Goal: Task Accomplishment & Management: Use online tool/utility

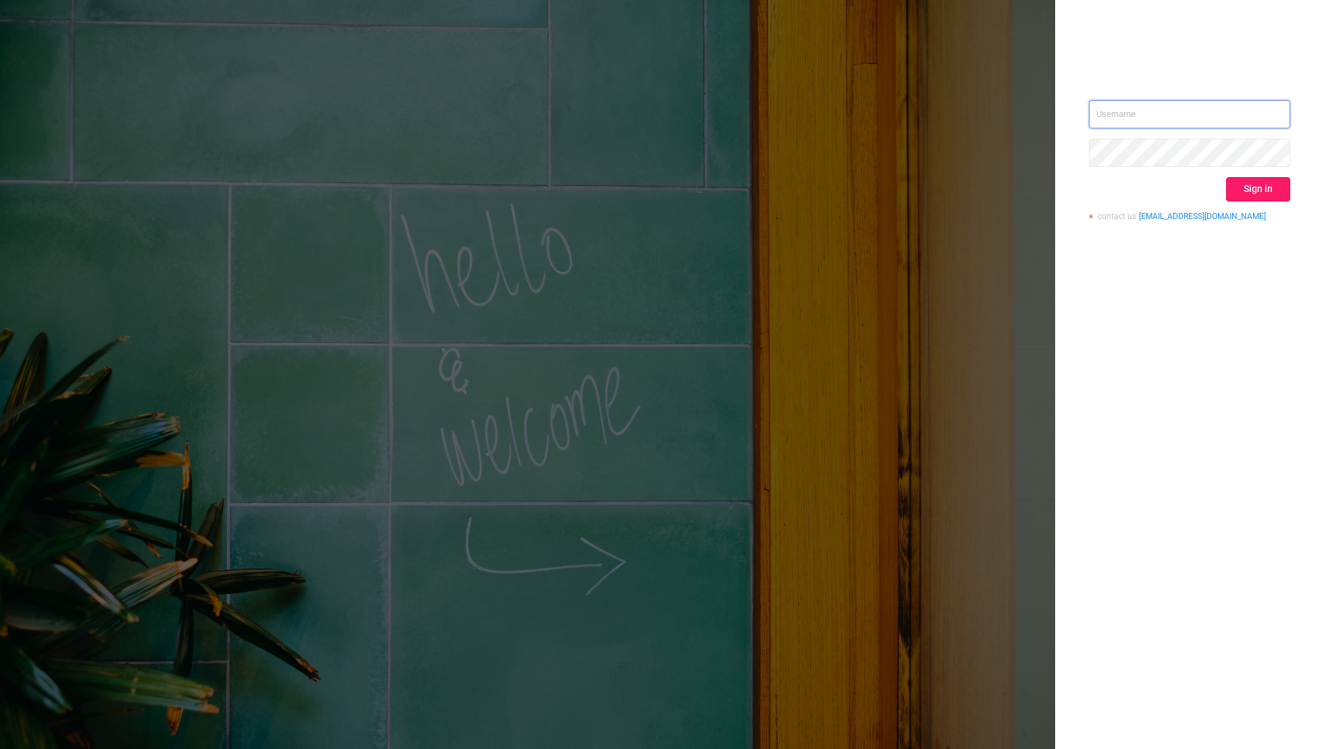
type input "[EMAIL_ADDRESS][DOMAIN_NAME]"
click at [902, 184] on button "Sign in" at bounding box center [1258, 189] width 64 height 24
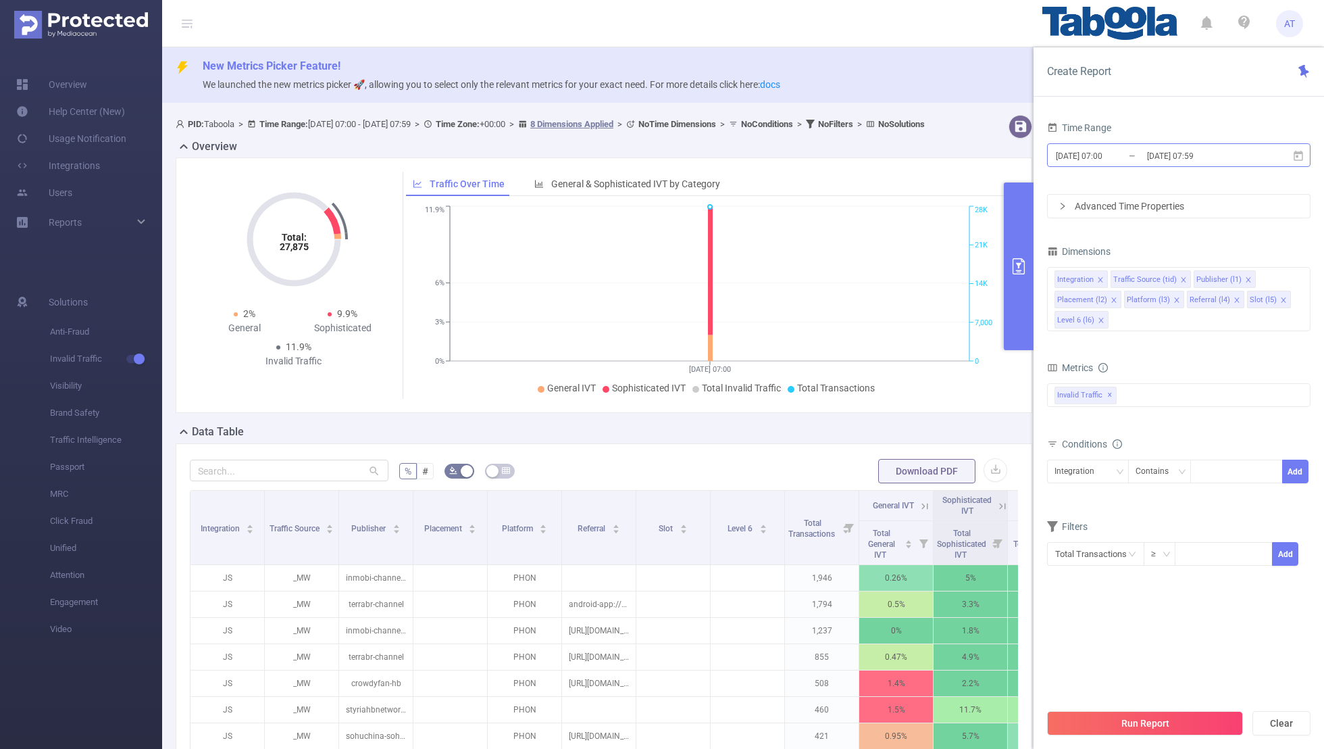
click at [902, 159] on input "[DATE] 07:00" at bounding box center [1109, 156] width 109 height 18
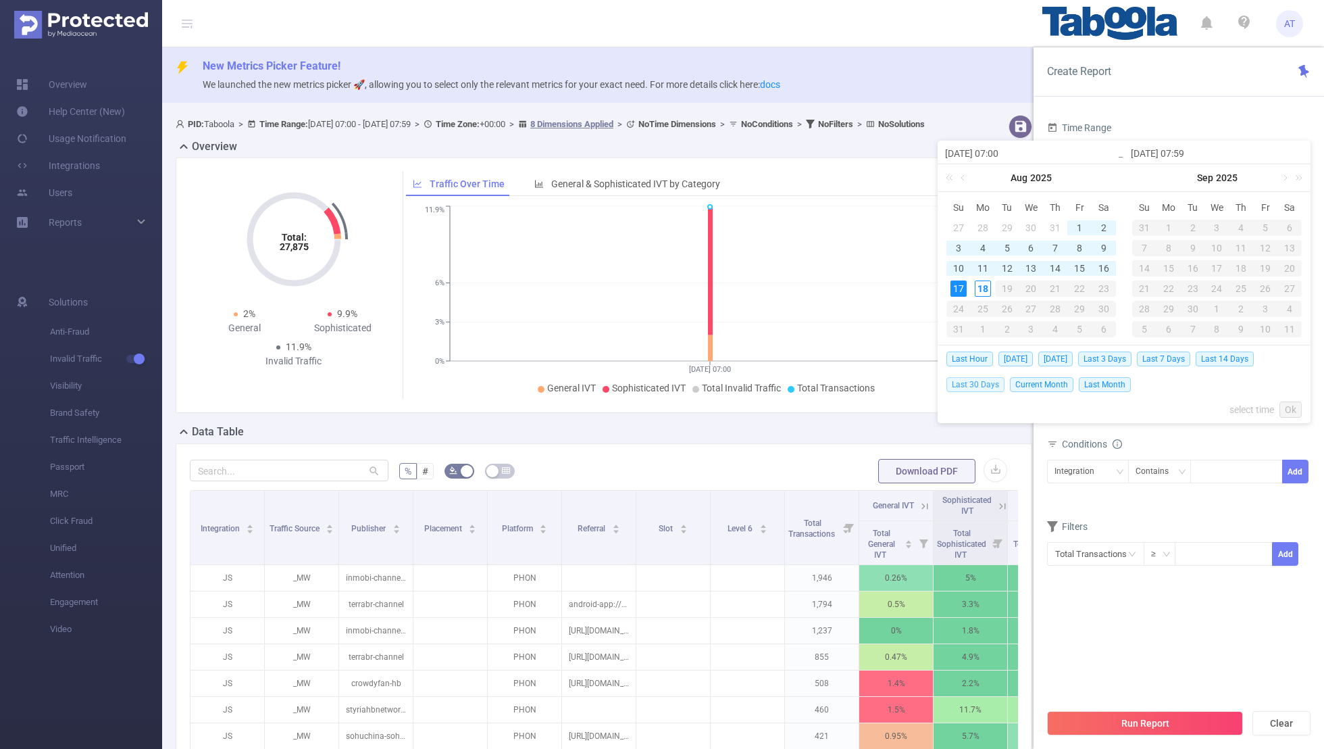
click at [902, 382] on span "Last 30 Days" at bounding box center [976, 384] width 58 height 15
type input "[DATE] 00:00"
type input "[DATE] 23:59"
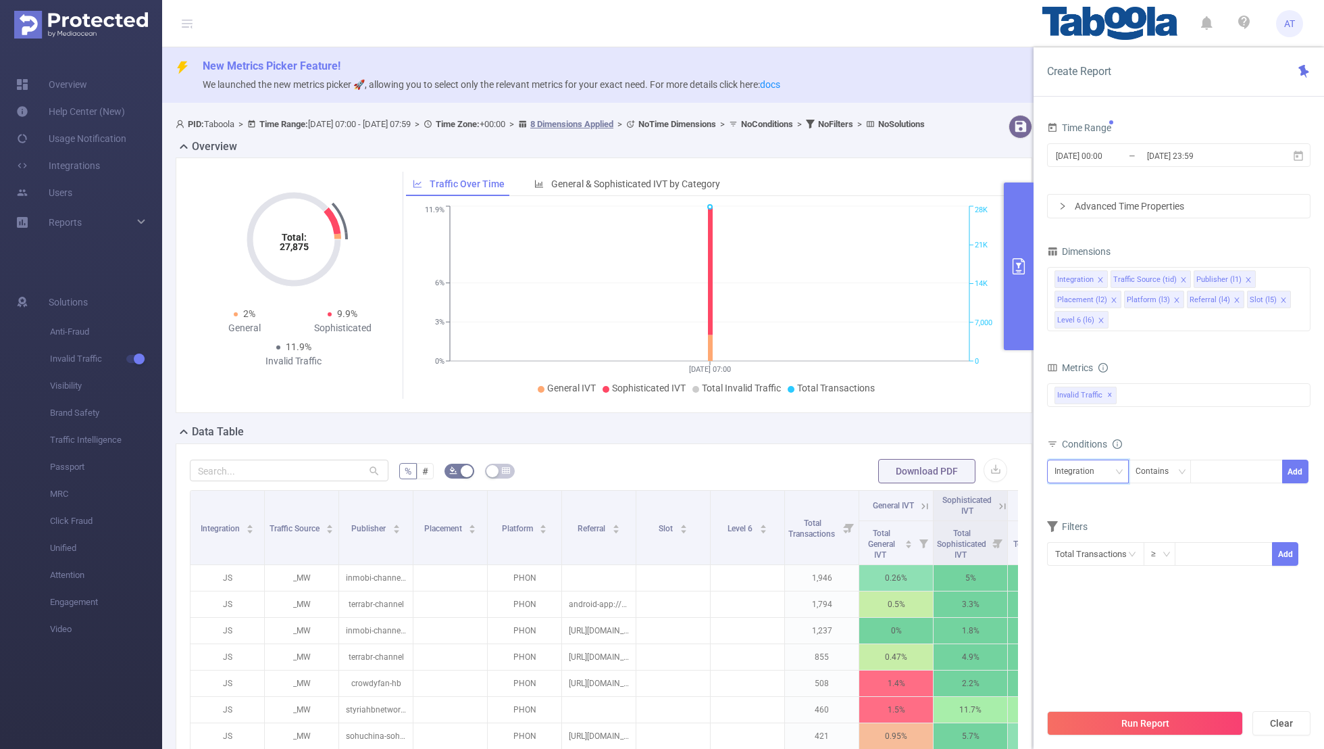
click at [902, 470] on div "Integration" at bounding box center [1079, 471] width 49 height 22
click at [902, 488] on li "Publisher (l1)" at bounding box center [1093, 541] width 93 height 22
click at [902, 274] on span at bounding box center [1100, 279] width 7 height 15
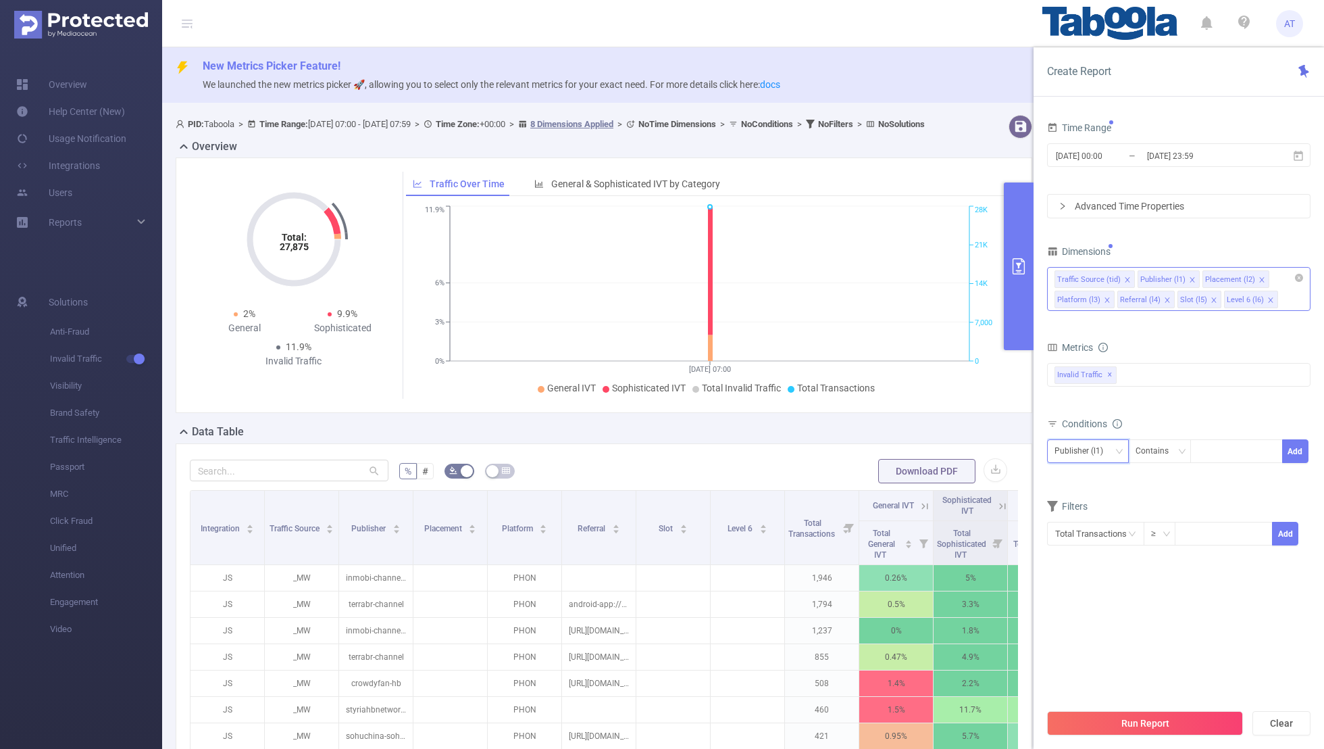
click at [902, 276] on icon "icon: close" at bounding box center [1127, 279] width 7 height 7
click at [902, 278] on icon "icon: close" at bounding box center [1179, 279] width 7 height 7
click at [902, 278] on icon "icon: close" at bounding box center [1172, 279] width 7 height 7
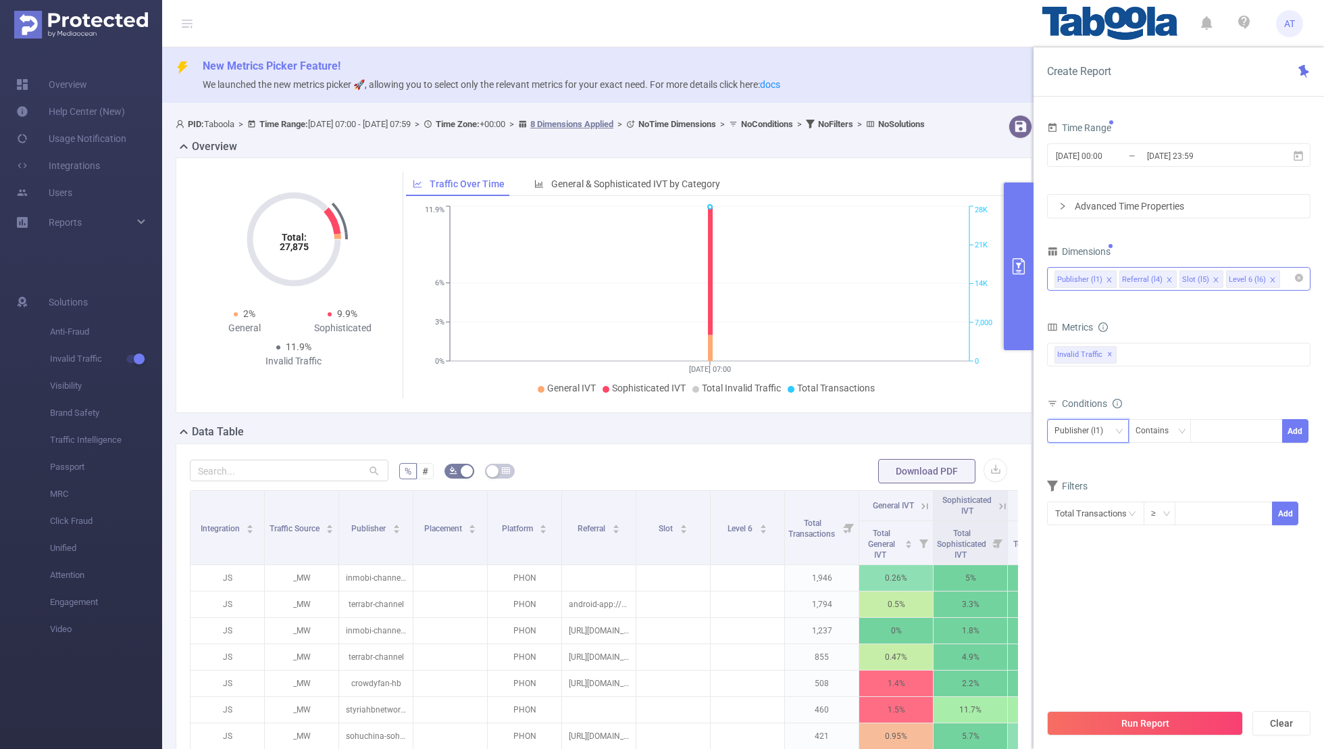
click at [902, 274] on span at bounding box center [1169, 279] width 7 height 15
click at [902, 274] on span at bounding box center [1156, 279] width 7 height 15
click at [902, 245] on div "Dimensions" at bounding box center [1178, 253] width 263 height 22
click at [902, 432] on div at bounding box center [1237, 431] width 78 height 22
paste input "adxmentconsulting-gameplanet4u"
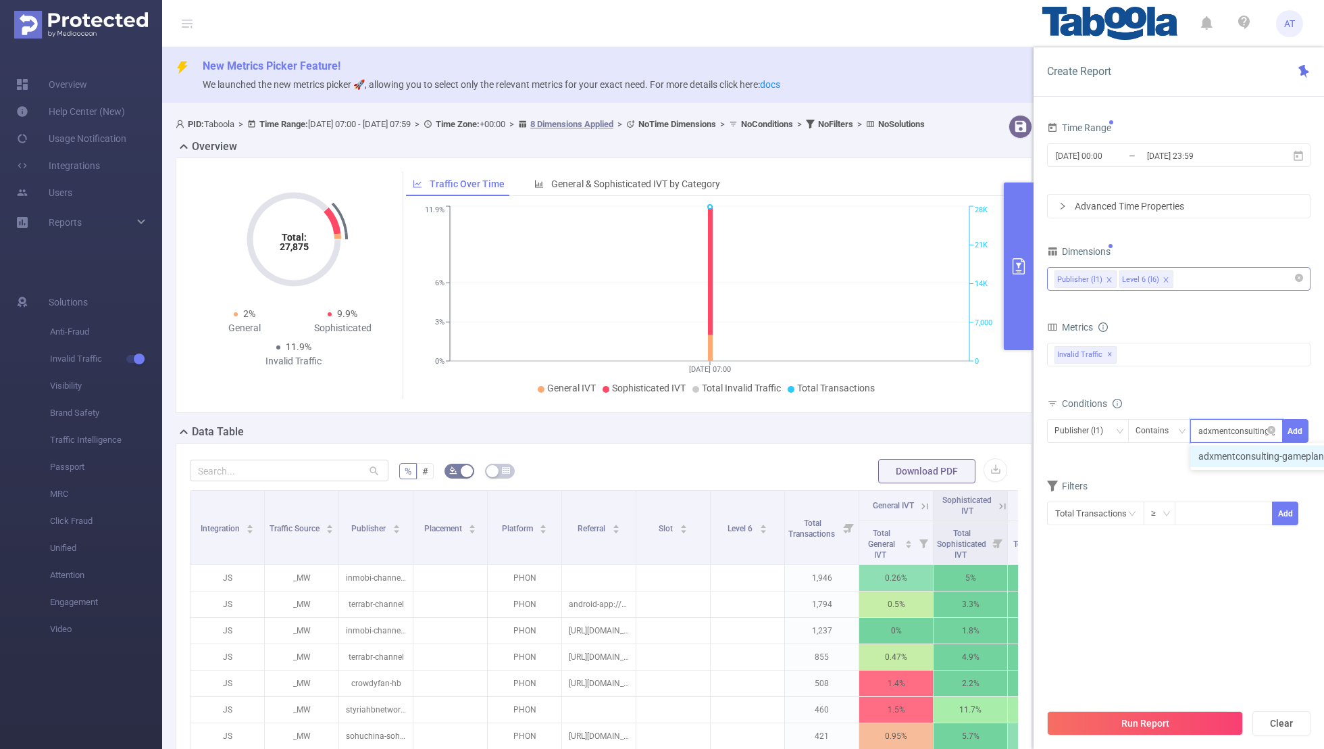
scroll to position [0, 46]
type input "adxmentconsulting-gameplanet4u"
click at [902, 426] on button "Add" at bounding box center [1295, 431] width 26 height 24
click at [902, 488] on div "Filters" at bounding box center [1178, 510] width 263 height 22
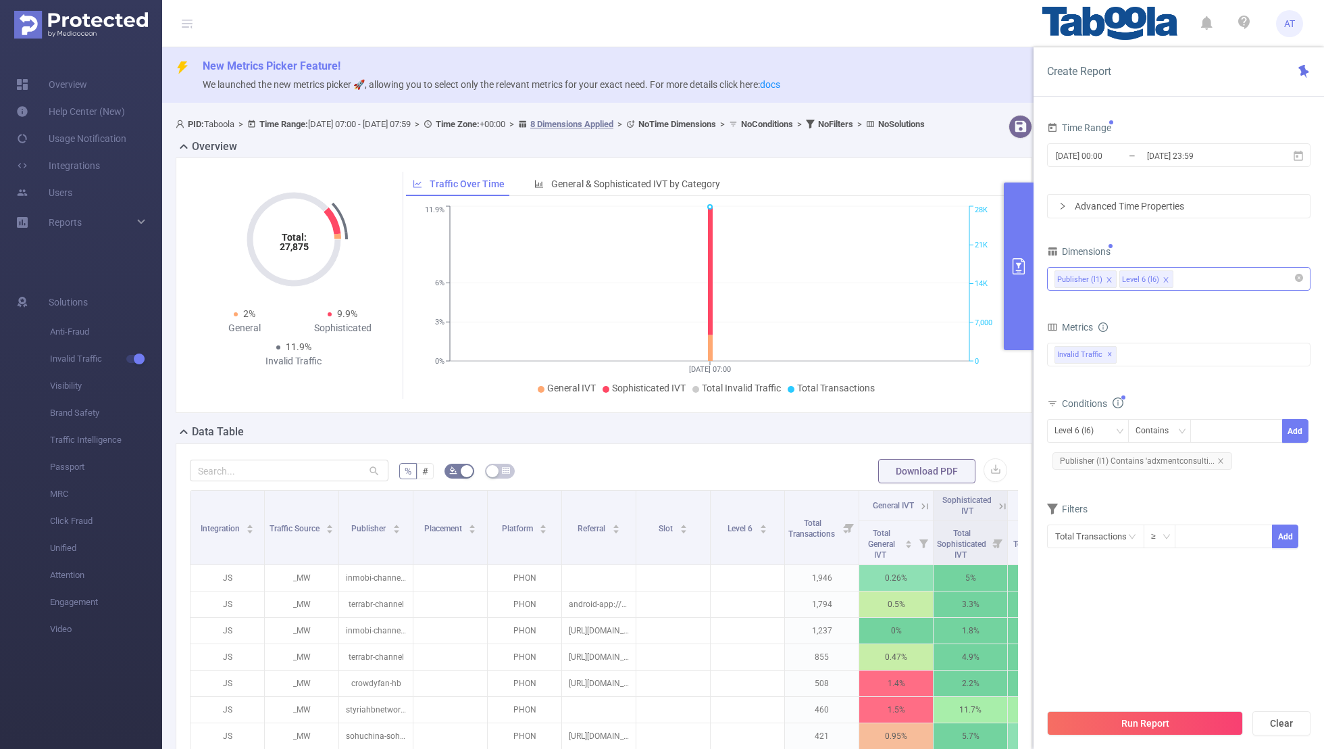
click at [902, 488] on section "Time Range [DATE] 00:00 _ [DATE] 23:59 Advanced Time Properties Dimensions Publ…" at bounding box center [1178, 409] width 263 height 583
click at [902, 488] on button "Run Report" at bounding box center [1145, 723] width 196 height 24
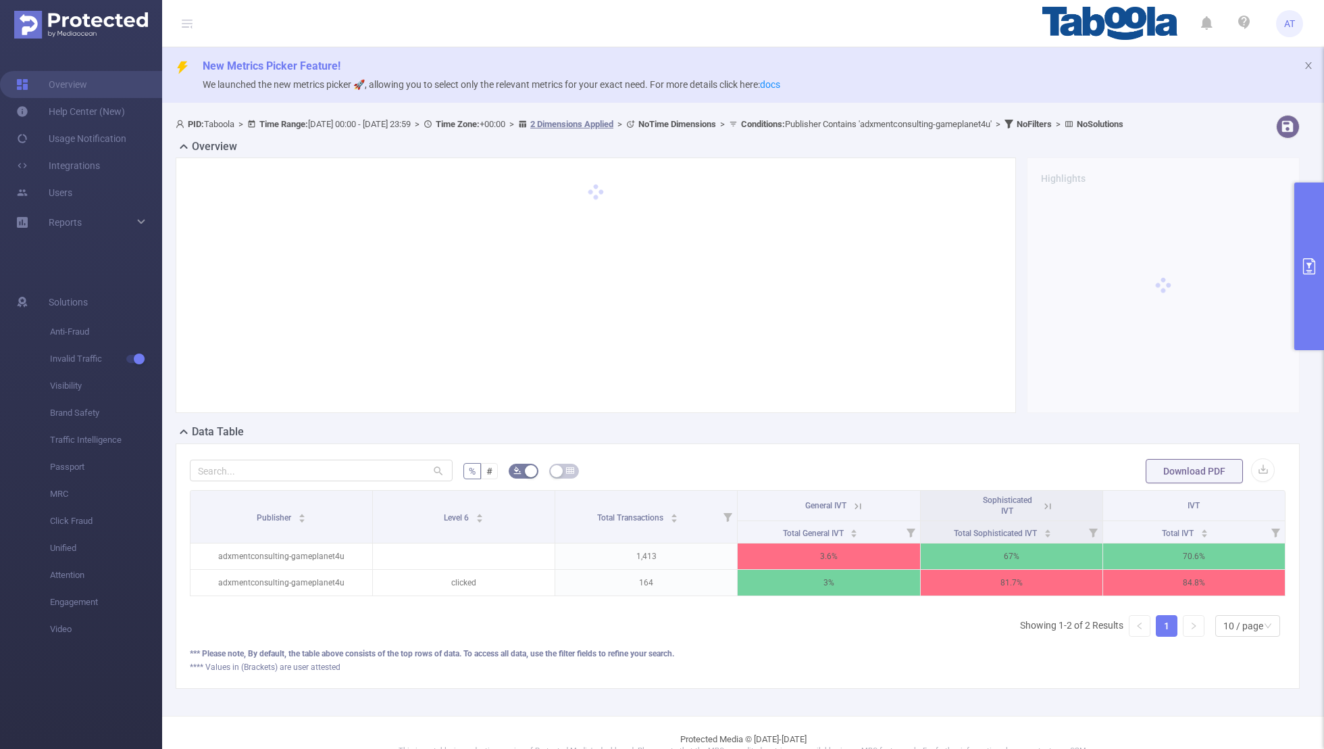
click at [902, 488] on icon at bounding box center [1048, 506] width 12 height 12
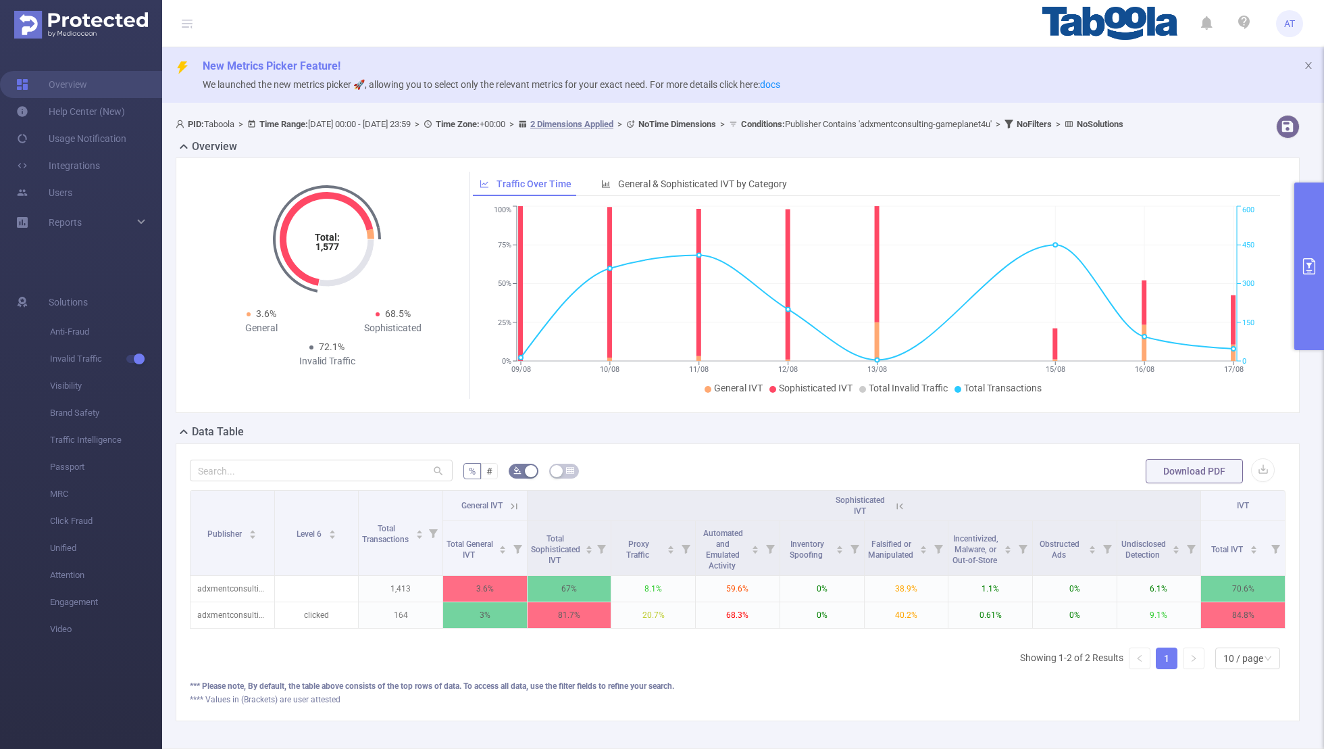
click at [902, 258] on button "primary" at bounding box center [1310, 266] width 30 height 168
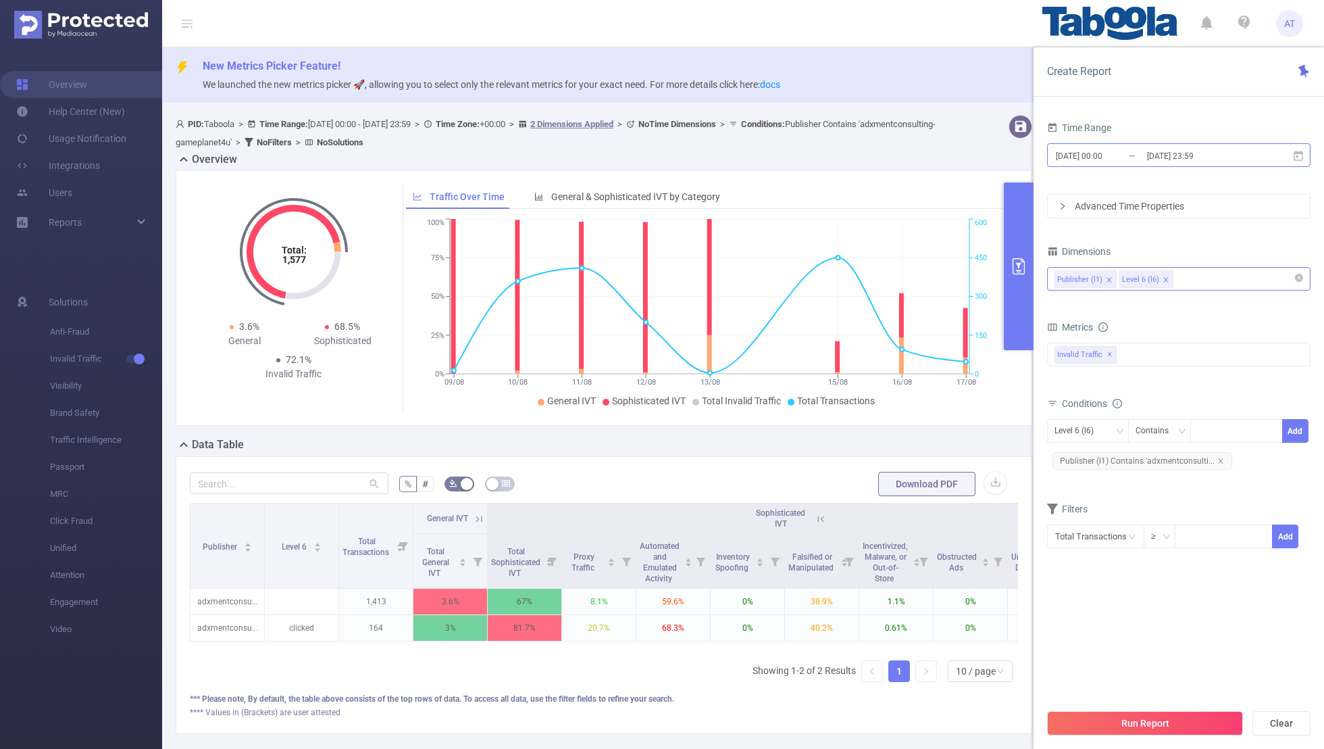
click at [902, 155] on input "[DATE] 23:59" at bounding box center [1200, 156] width 109 height 18
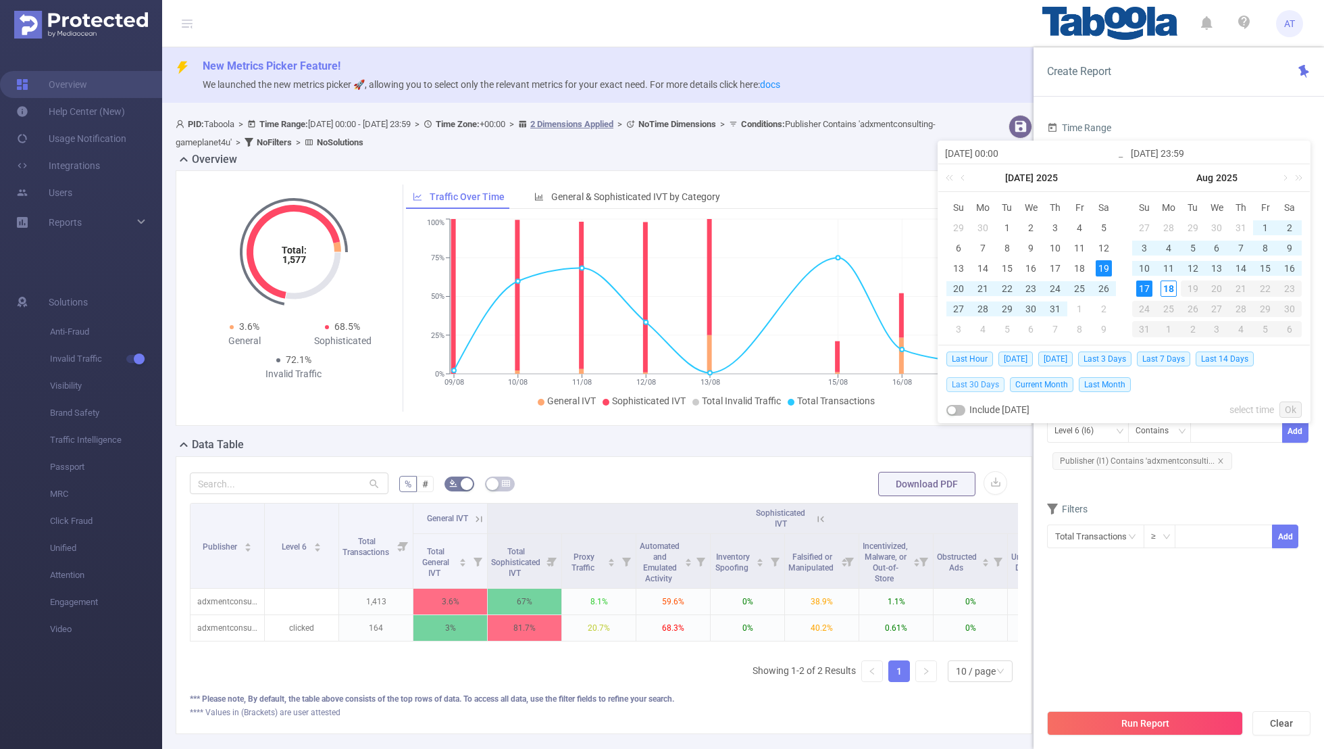
click at [902, 379] on span "Last 30 Days" at bounding box center [976, 384] width 58 height 15
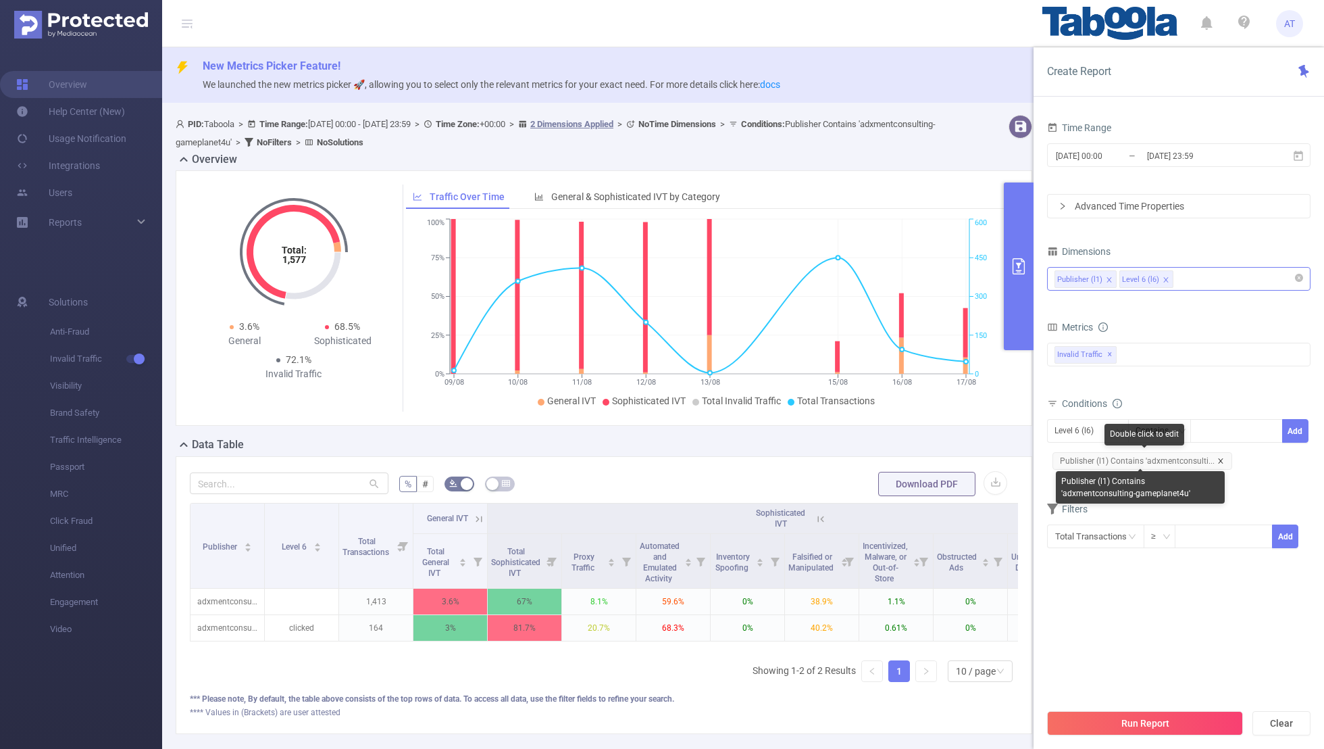
click at [902, 457] on icon "icon: close" at bounding box center [1220, 460] width 7 height 7
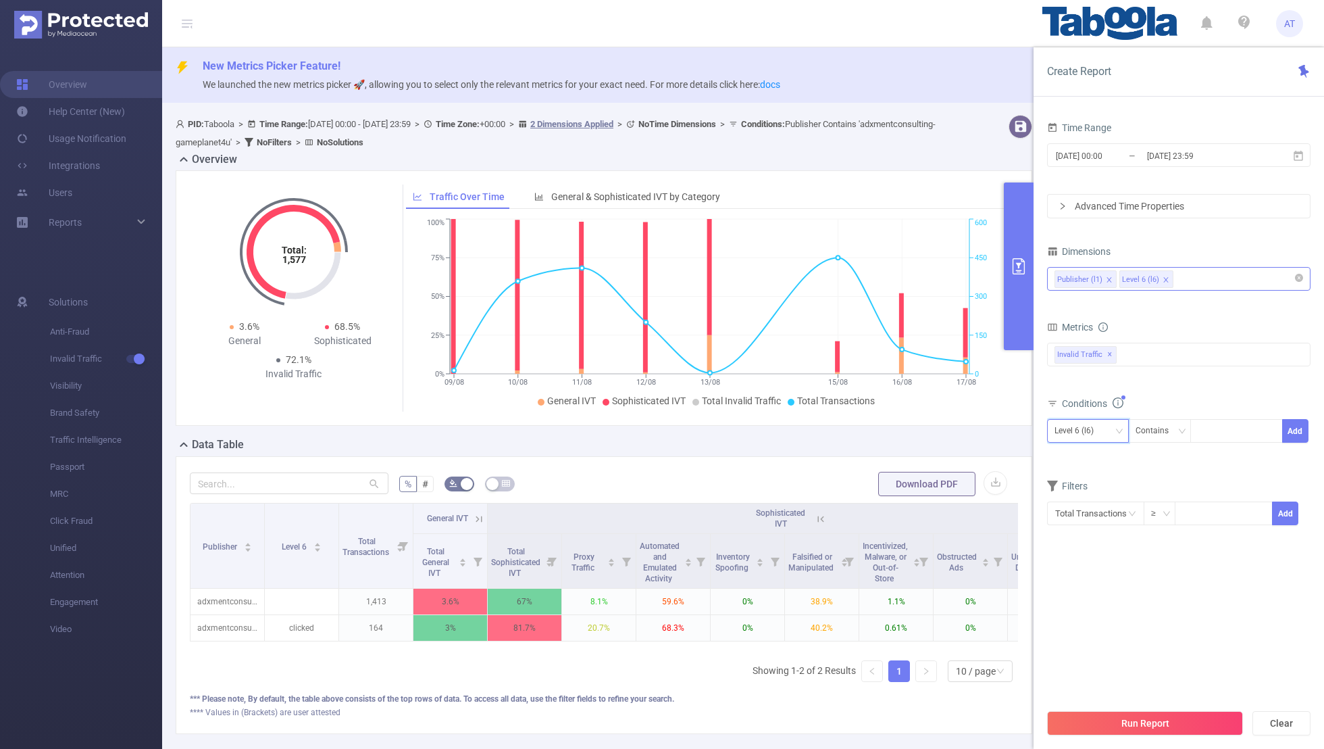
click at [902, 432] on div "Level 6 (l6)" at bounding box center [1079, 431] width 49 height 22
click at [902, 451] on li "Publisher (l1)" at bounding box center [1088, 457] width 82 height 22
click at [902, 428] on div at bounding box center [1237, 431] width 78 height 22
paste input "yuvakatta-sharpupdates"
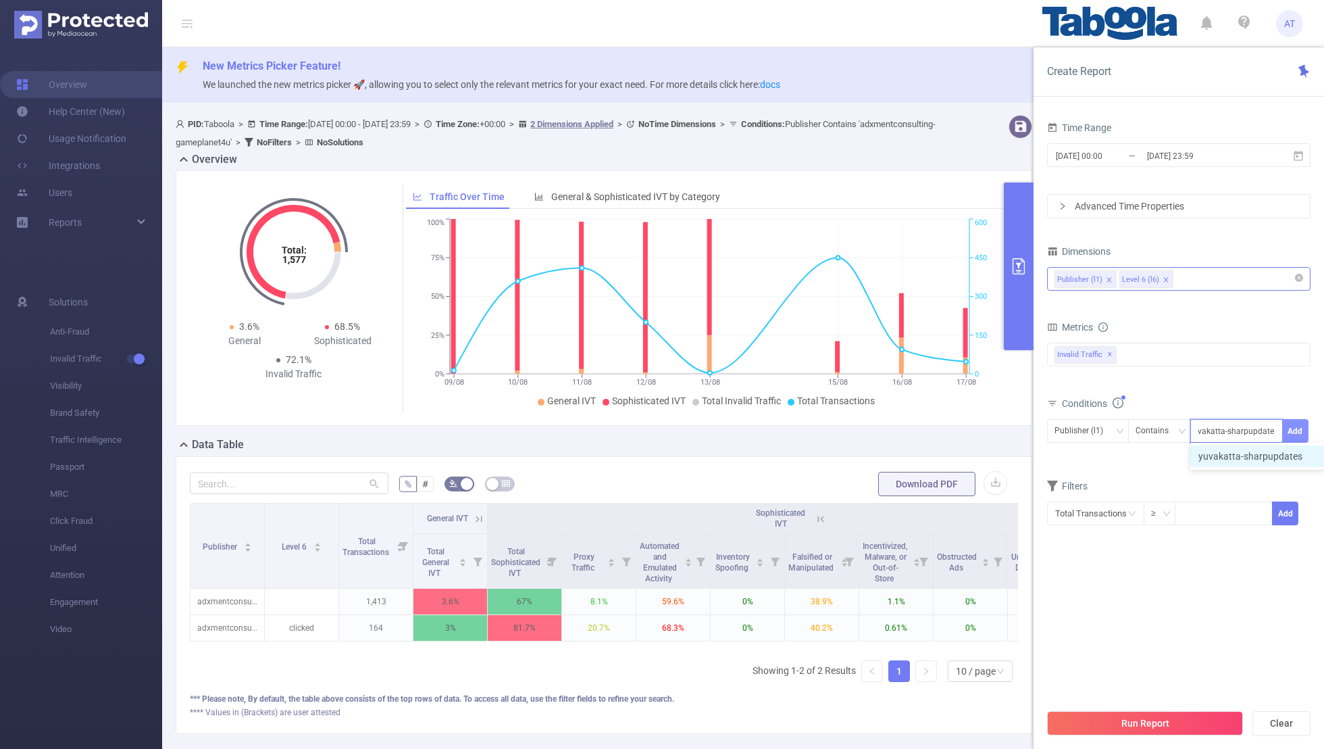
type input "yuvakatta-sharpupdates"
click at [902, 427] on button "Add" at bounding box center [1295, 431] width 26 height 24
click at [902, 488] on div "Filters" at bounding box center [1178, 510] width 263 height 22
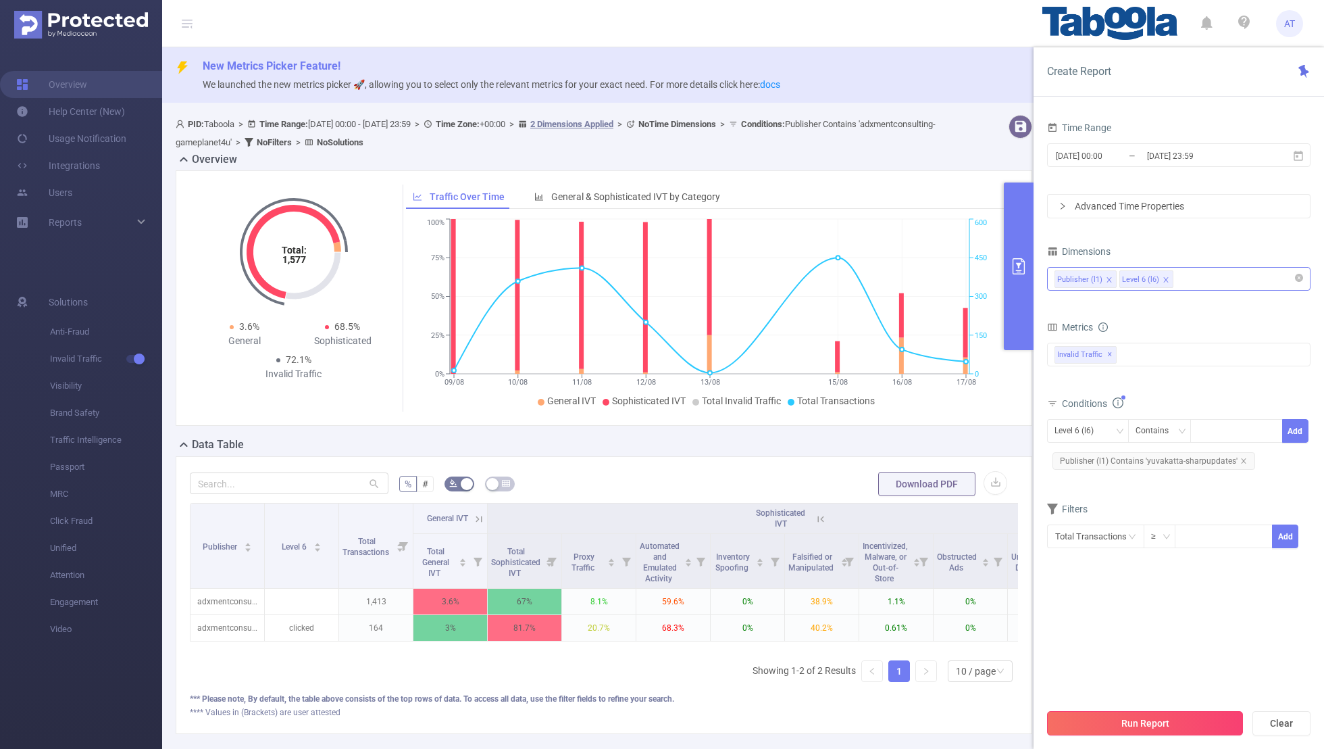
click at [902, 488] on button "Run Report" at bounding box center [1145, 723] width 196 height 24
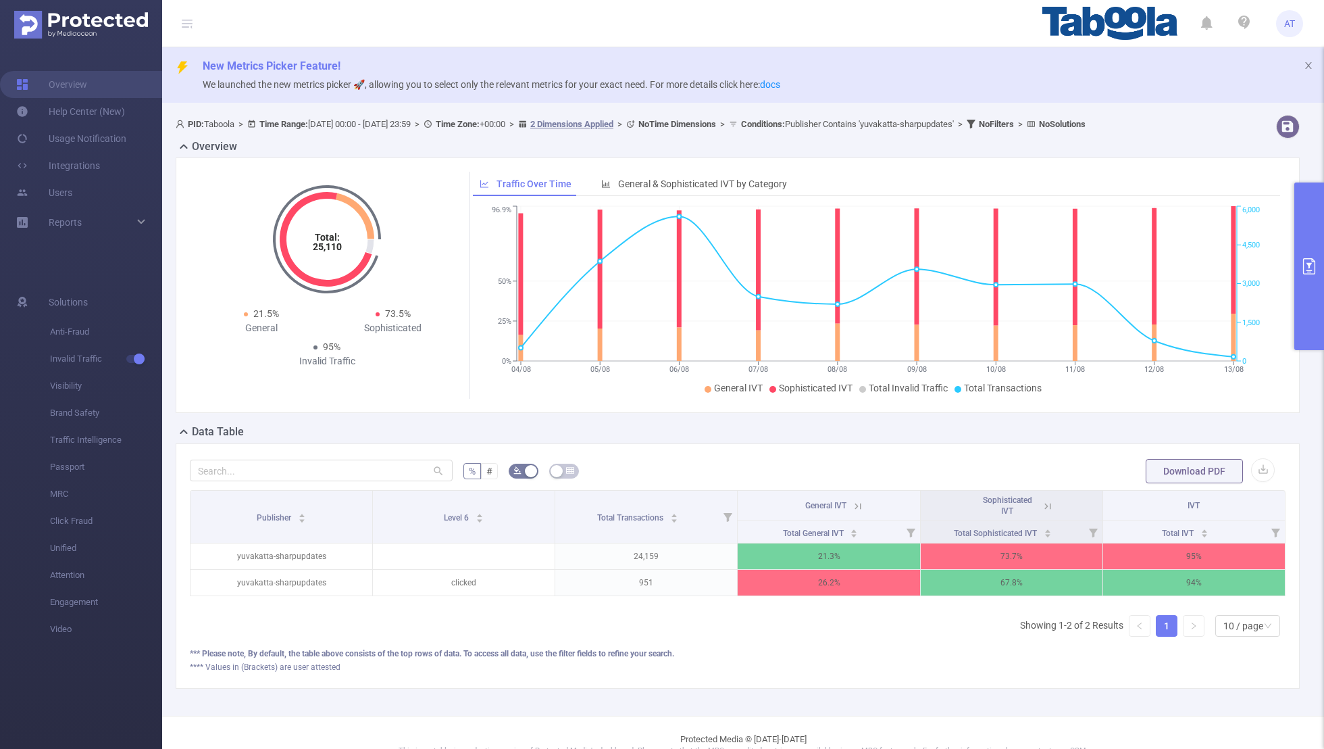
click at [902, 488] on icon at bounding box center [1048, 506] width 6 height 6
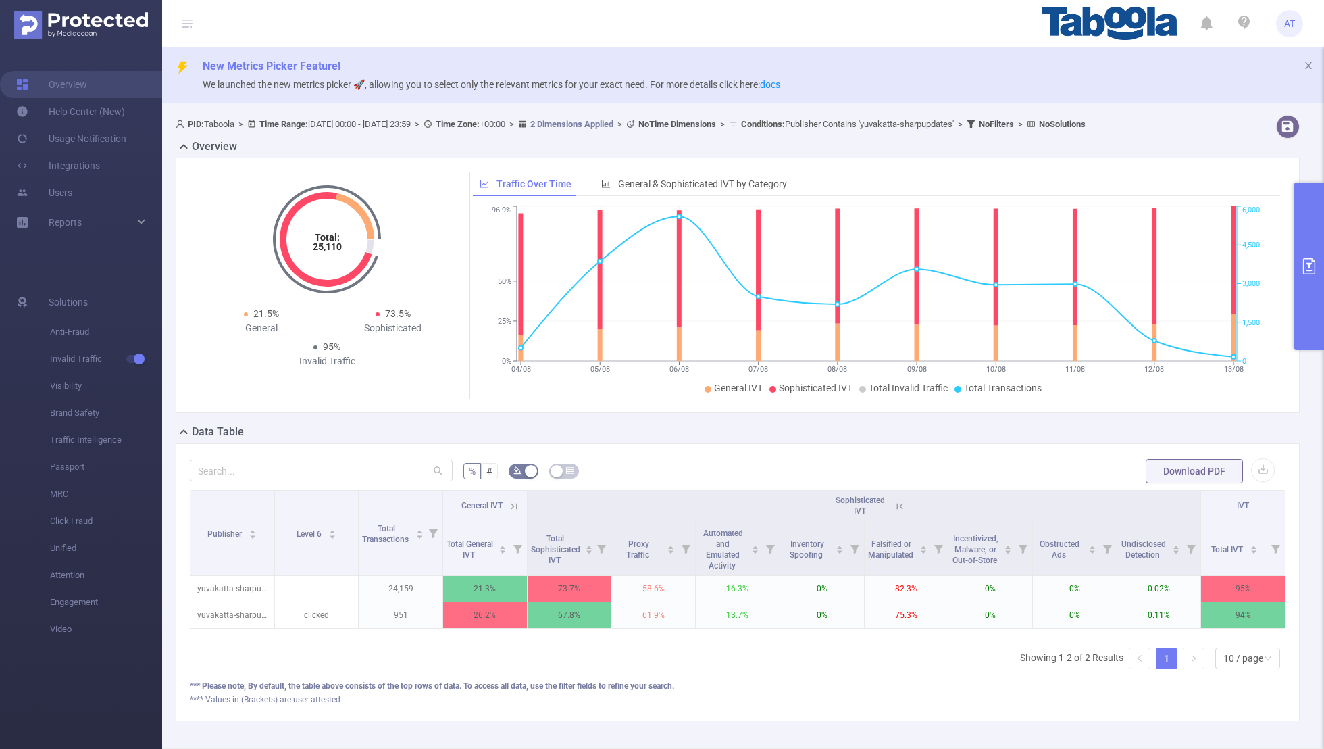
click at [515, 488] on icon at bounding box center [514, 506] width 12 height 12
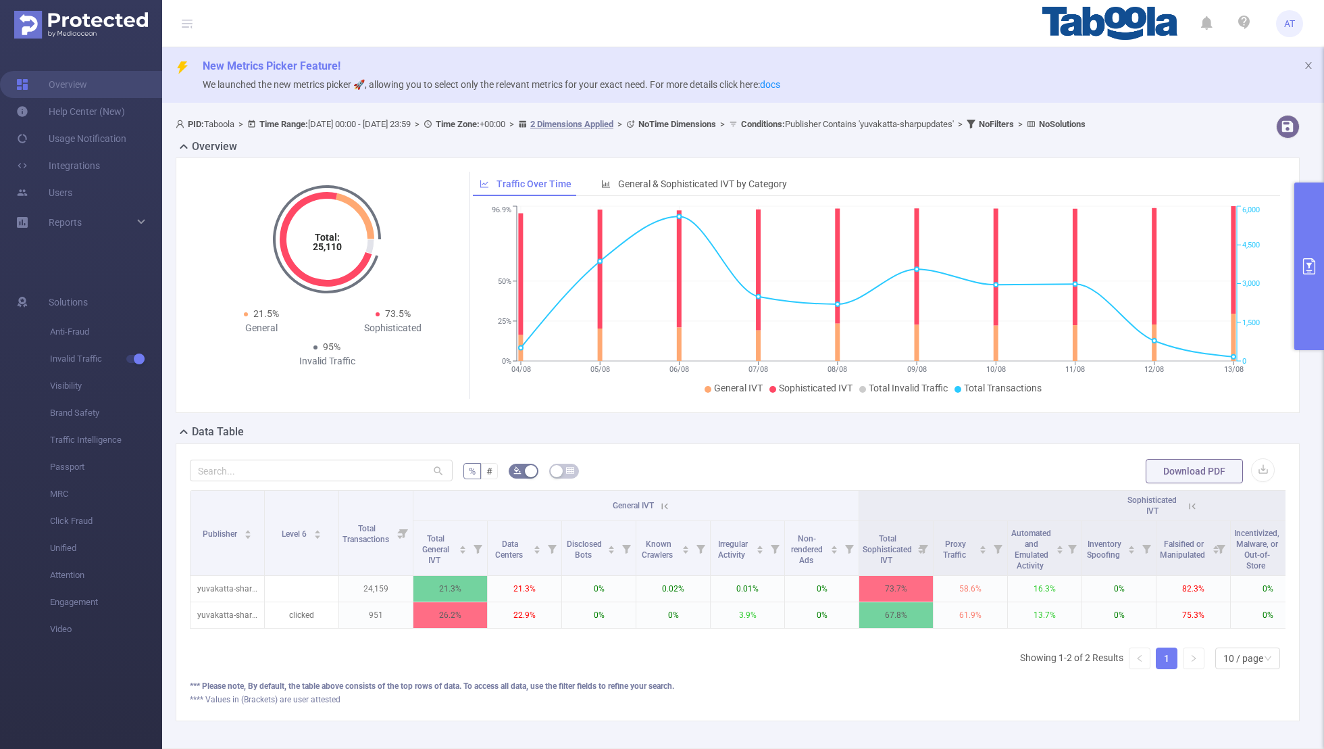
click at [902, 220] on button "primary" at bounding box center [1310, 266] width 30 height 168
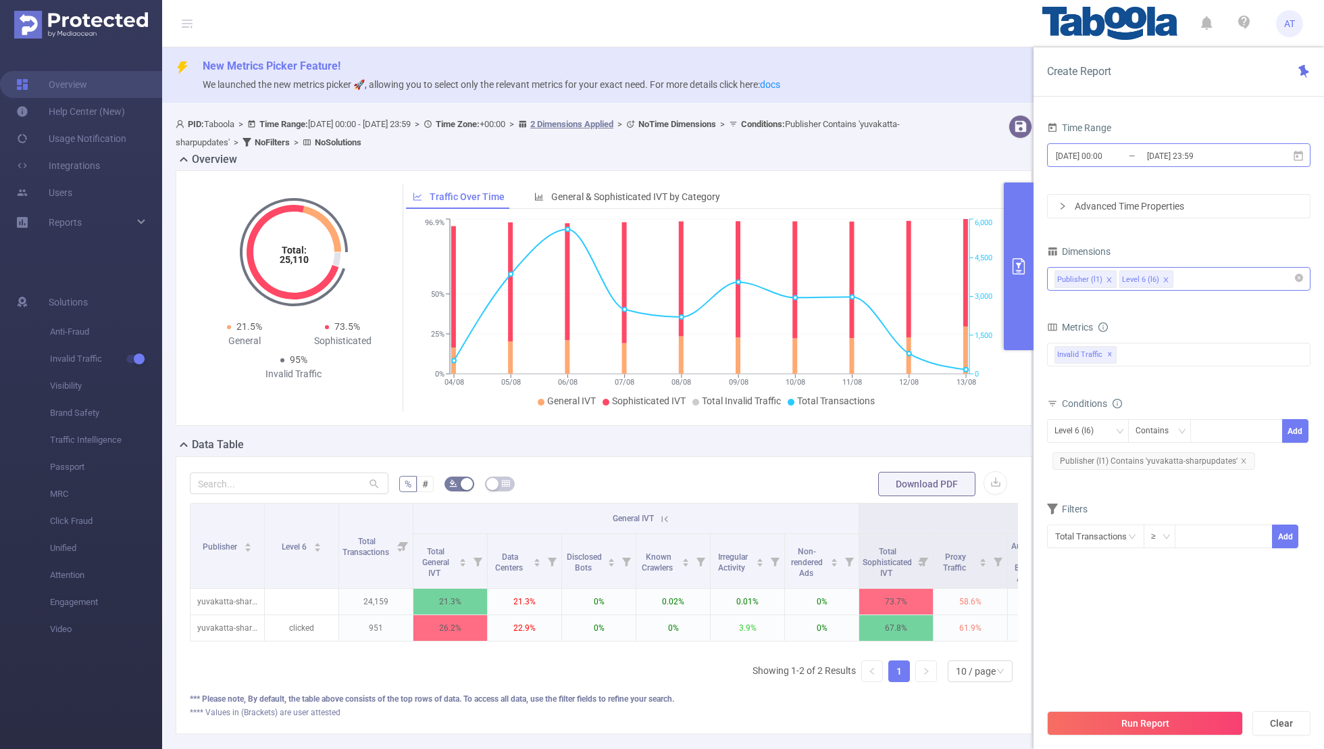
click at [902, 149] on input "[DATE] 23:59" at bounding box center [1200, 156] width 109 height 18
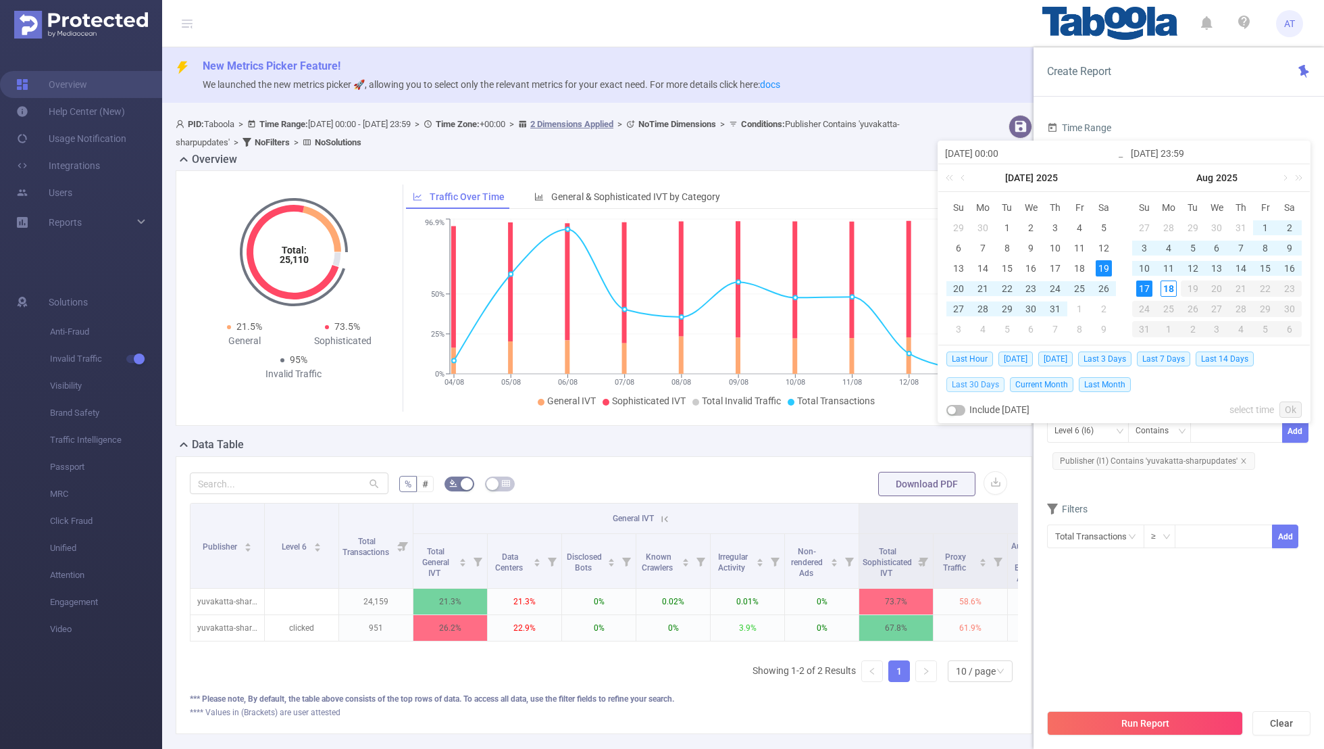
click at [902, 378] on span "Last 30 Days" at bounding box center [976, 384] width 58 height 15
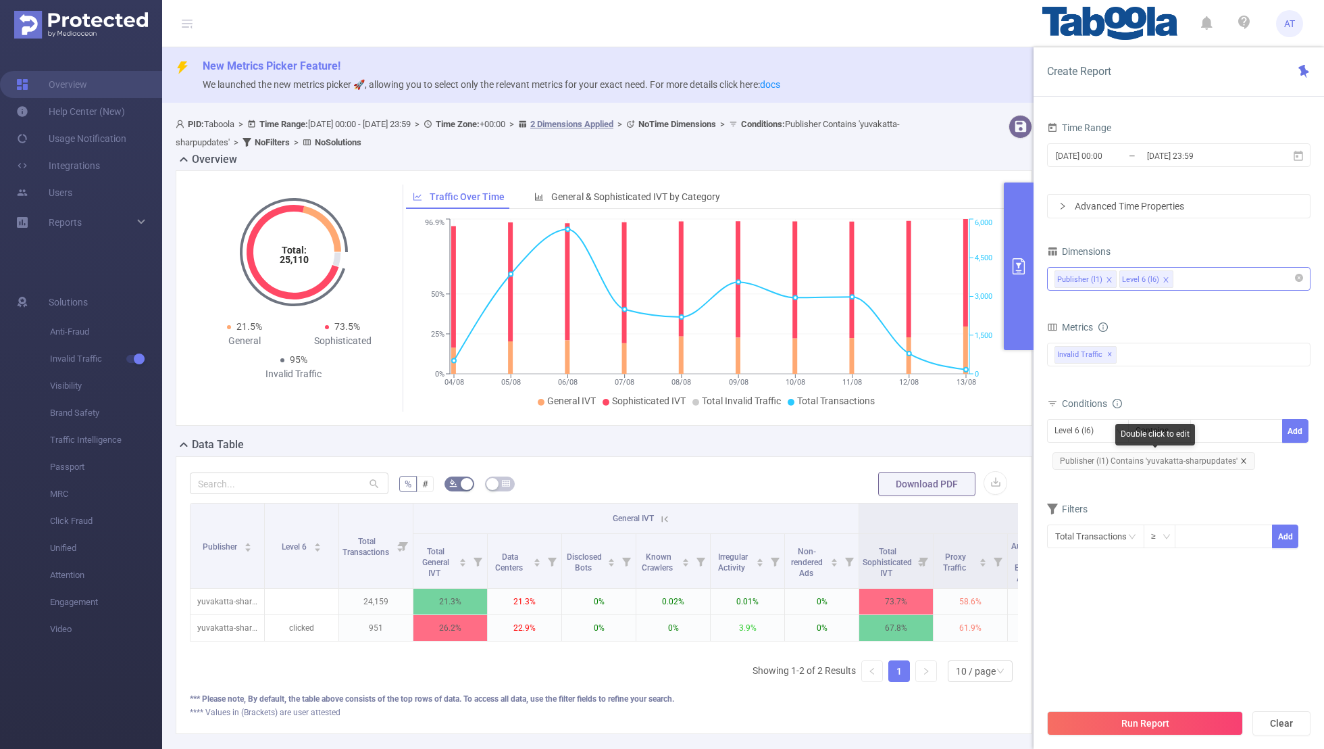
click at [902, 459] on icon "icon: close" at bounding box center [1243, 460] width 7 height 7
click at [902, 434] on div "Level 6 (l6)" at bounding box center [1079, 431] width 49 height 22
click at [902, 455] on li "Publisher (l1)" at bounding box center [1088, 457] width 82 height 22
click at [902, 426] on div at bounding box center [1237, 431] width 78 height 22
paste input "inmobi-channelnetwork-1weatherweb"
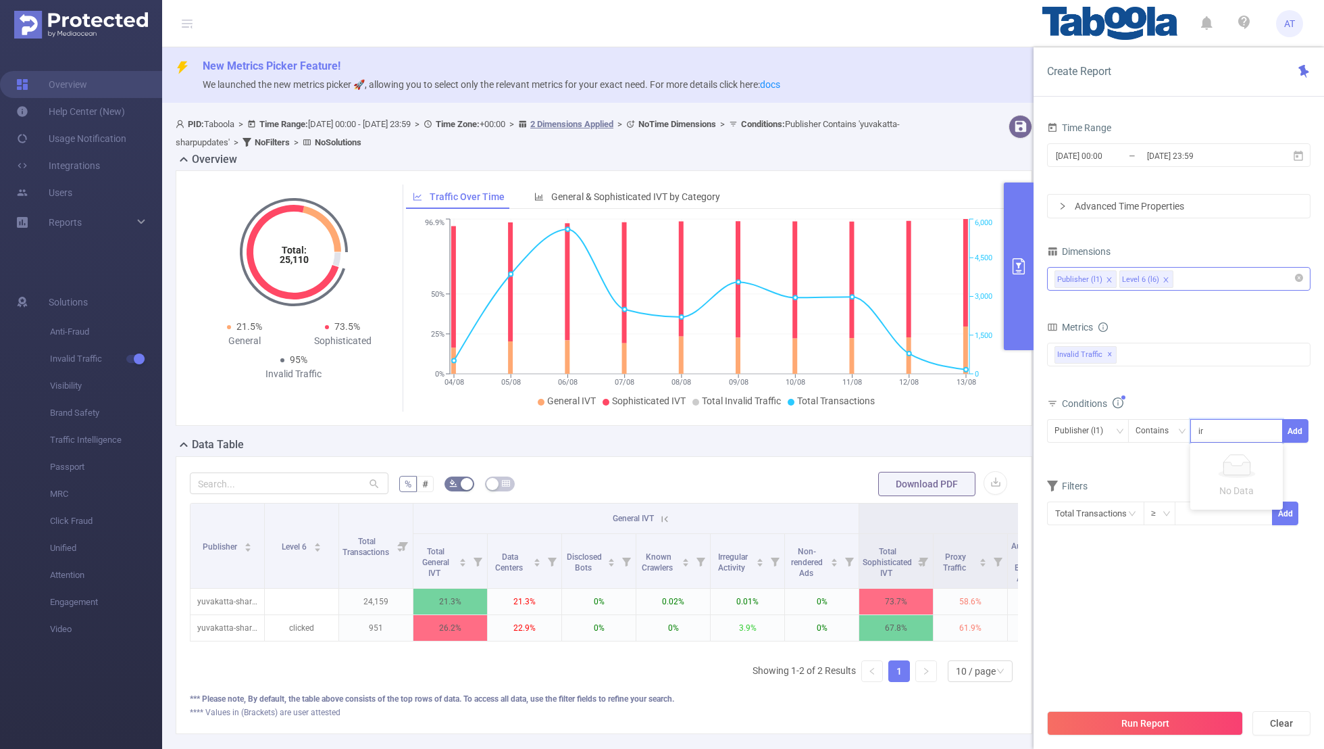
scroll to position [0, 58]
type input "inmobi-channelnetwork-1weatherweb"
click at [902, 420] on button "Add" at bounding box center [1295, 431] width 26 height 24
click at [902, 486] on form "Dimensions Publisher (l1) Level 6 (l6) Metrics bp_total bp_adult bp_arms bp_cri…" at bounding box center [1178, 404] width 263 height 324
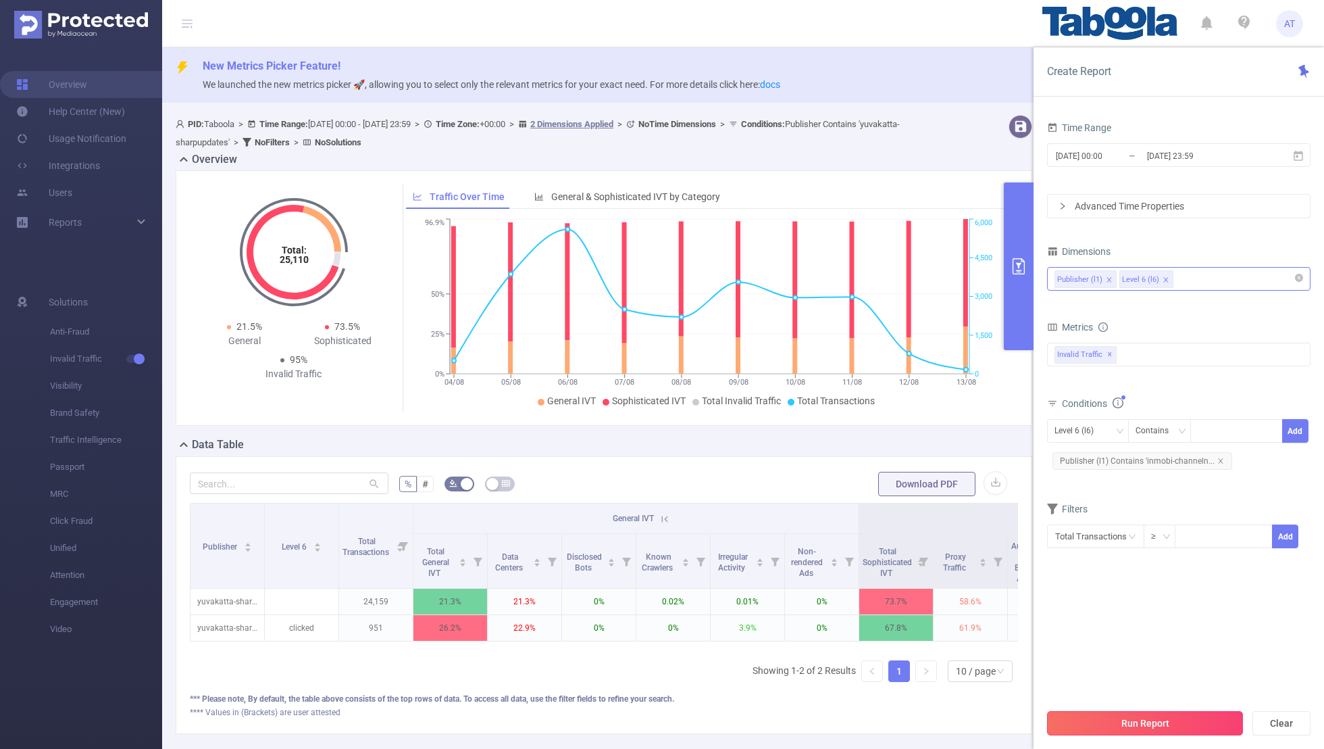
click at [902, 488] on button "Run Report" at bounding box center [1145, 723] width 196 height 24
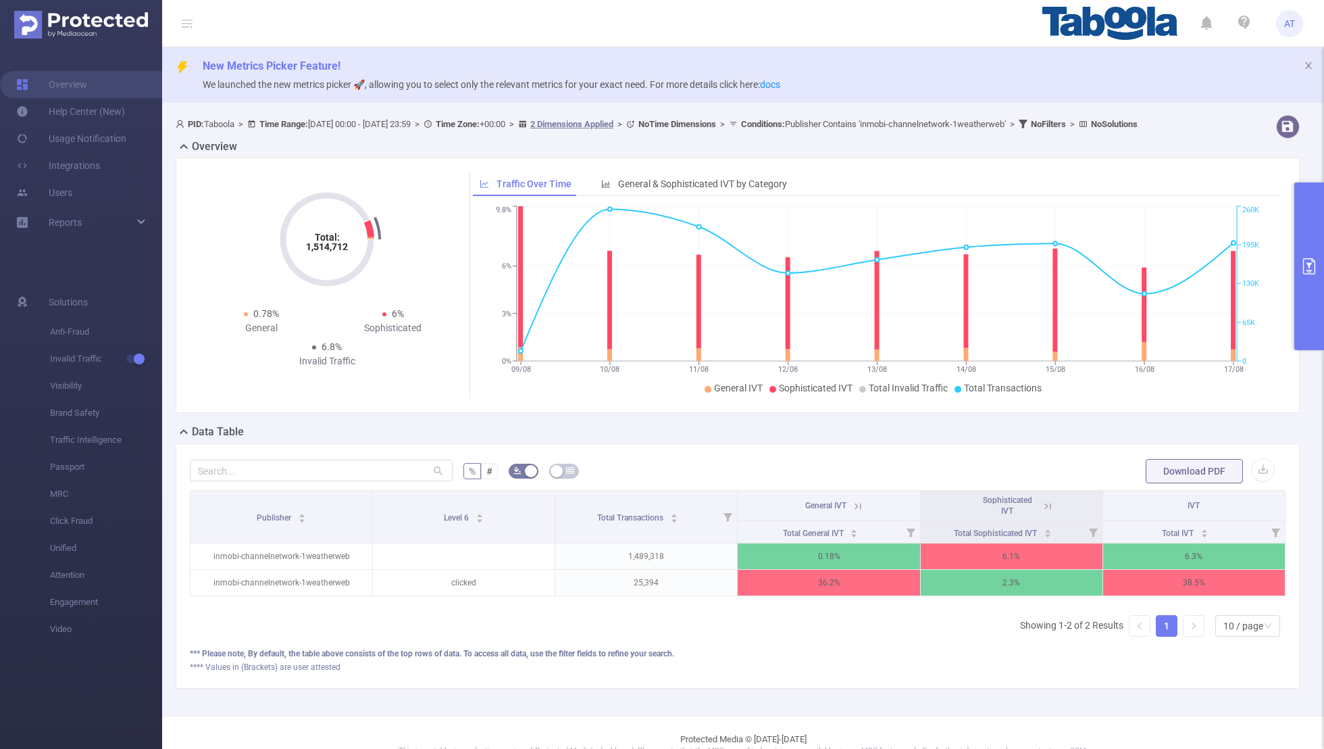
click at [902, 284] on button "primary" at bounding box center [1310, 266] width 30 height 168
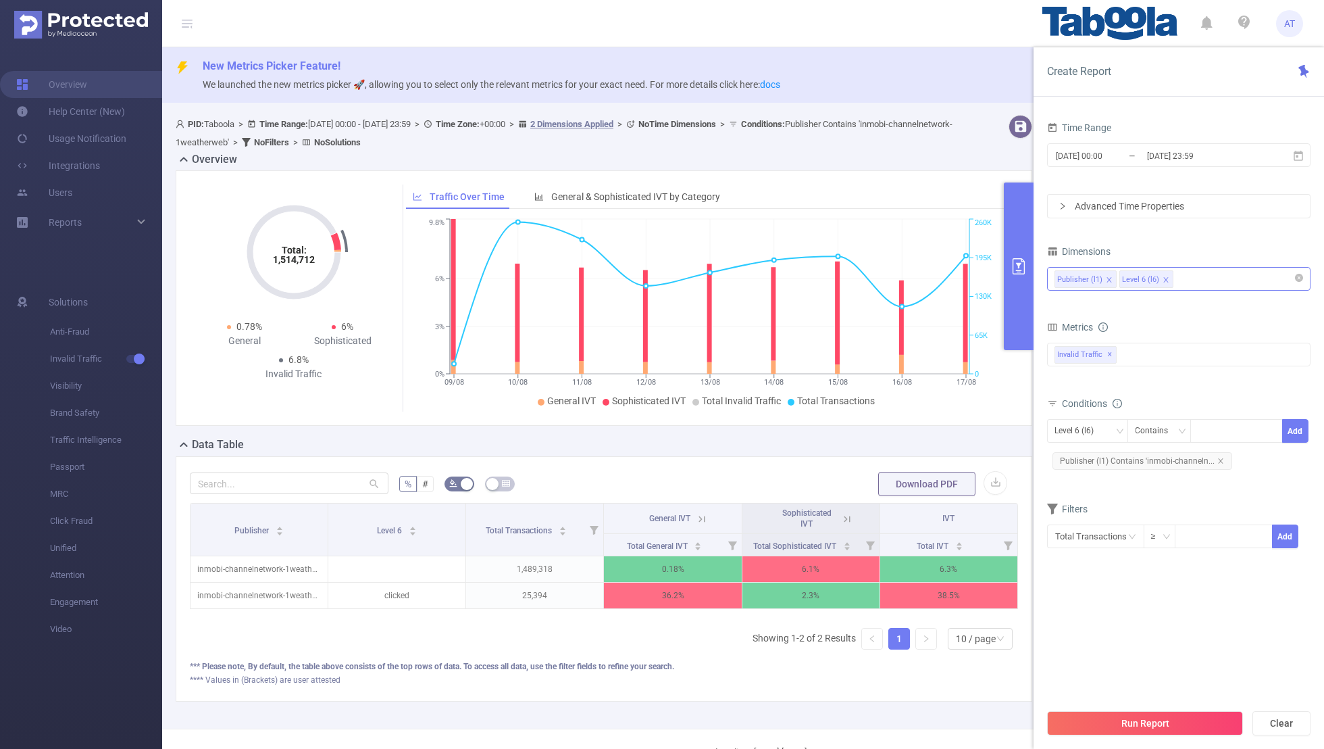
click at [845, 488] on icon at bounding box center [847, 519] width 12 height 12
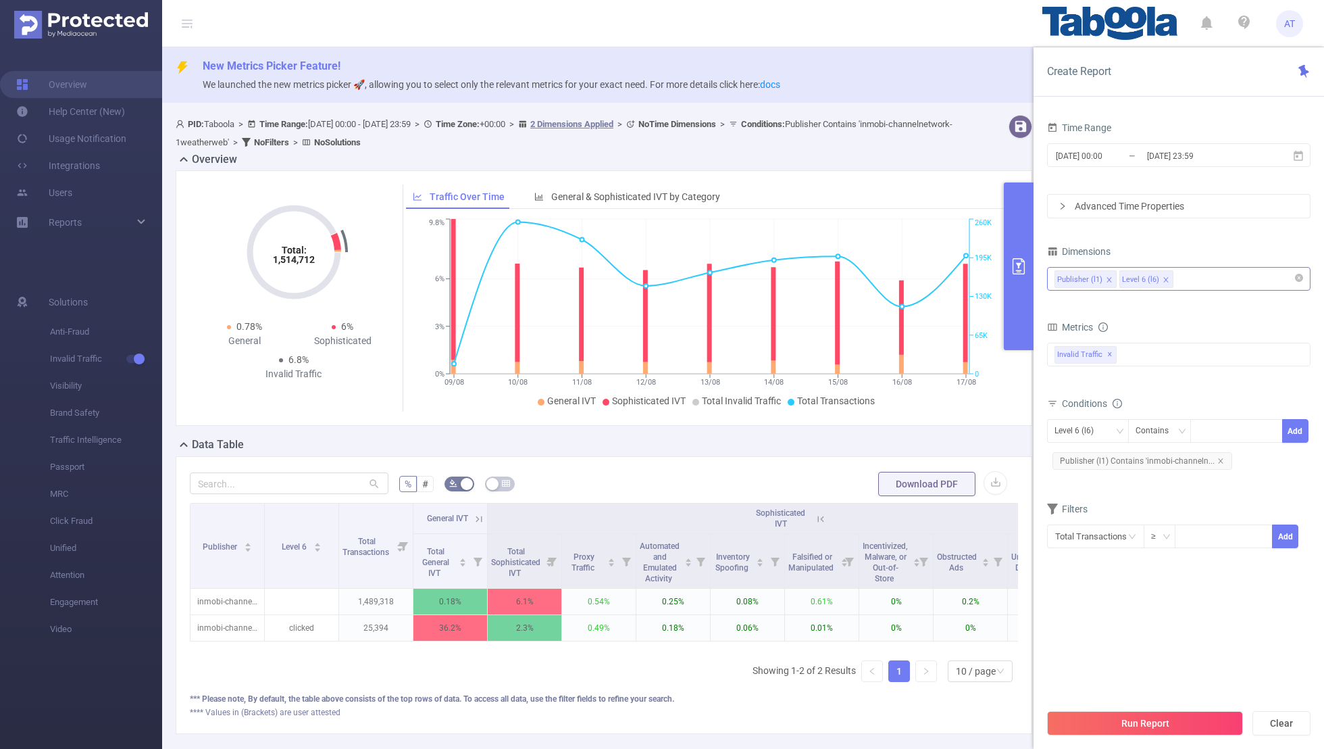
click at [480, 488] on icon at bounding box center [479, 519] width 12 height 12
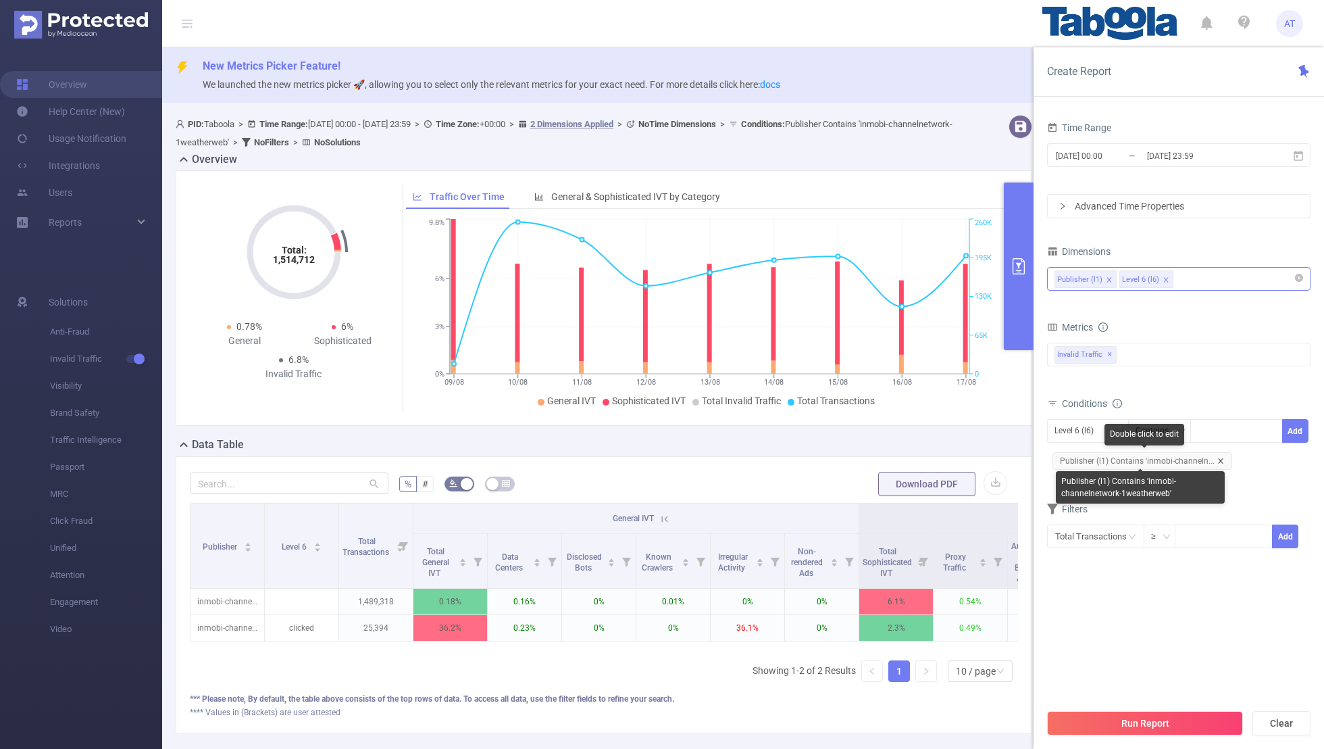
click at [902, 461] on icon "icon: close" at bounding box center [1220, 460] width 7 height 7
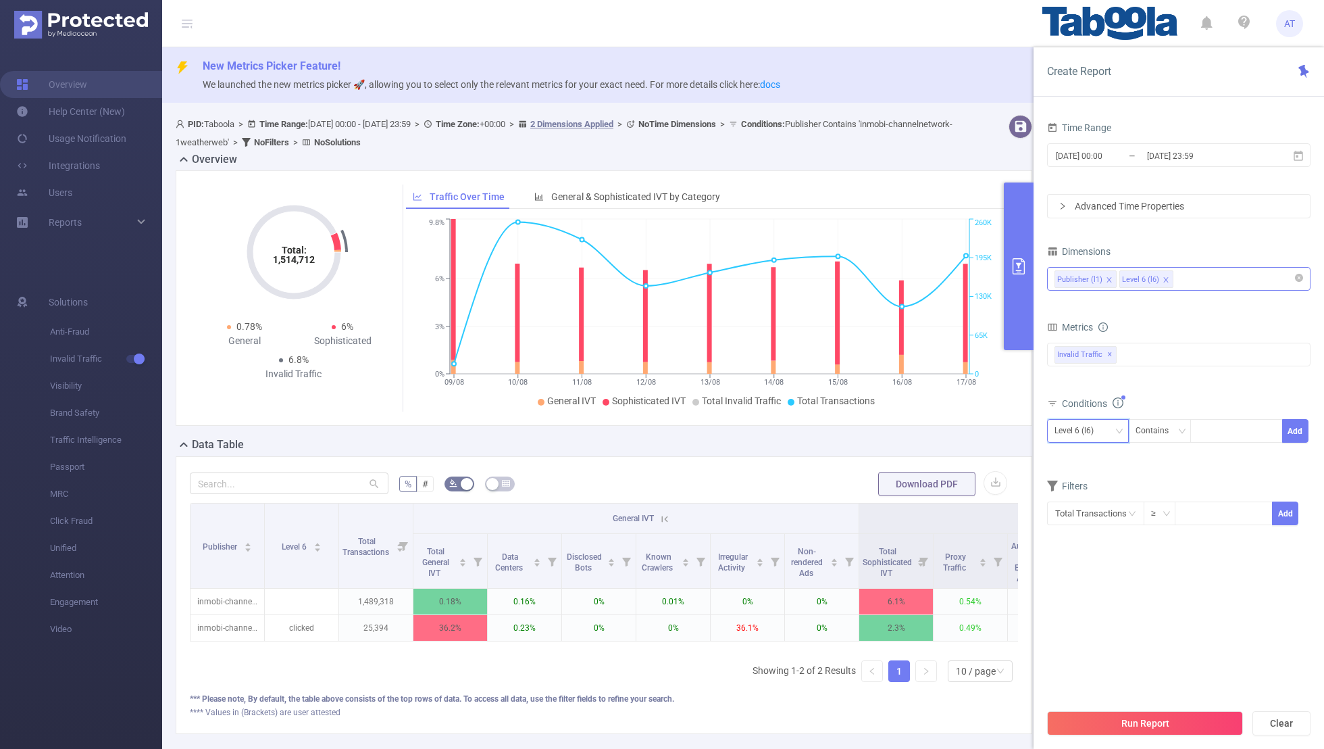
click at [902, 433] on div "Level 6 (l6)" at bounding box center [1079, 431] width 49 height 22
click at [902, 450] on li "Publisher (l1)" at bounding box center [1088, 457] width 82 height 22
click at [902, 420] on div at bounding box center [1237, 431] width 78 height 22
paste input "inmobi-channelnetwork-1weatherweb"
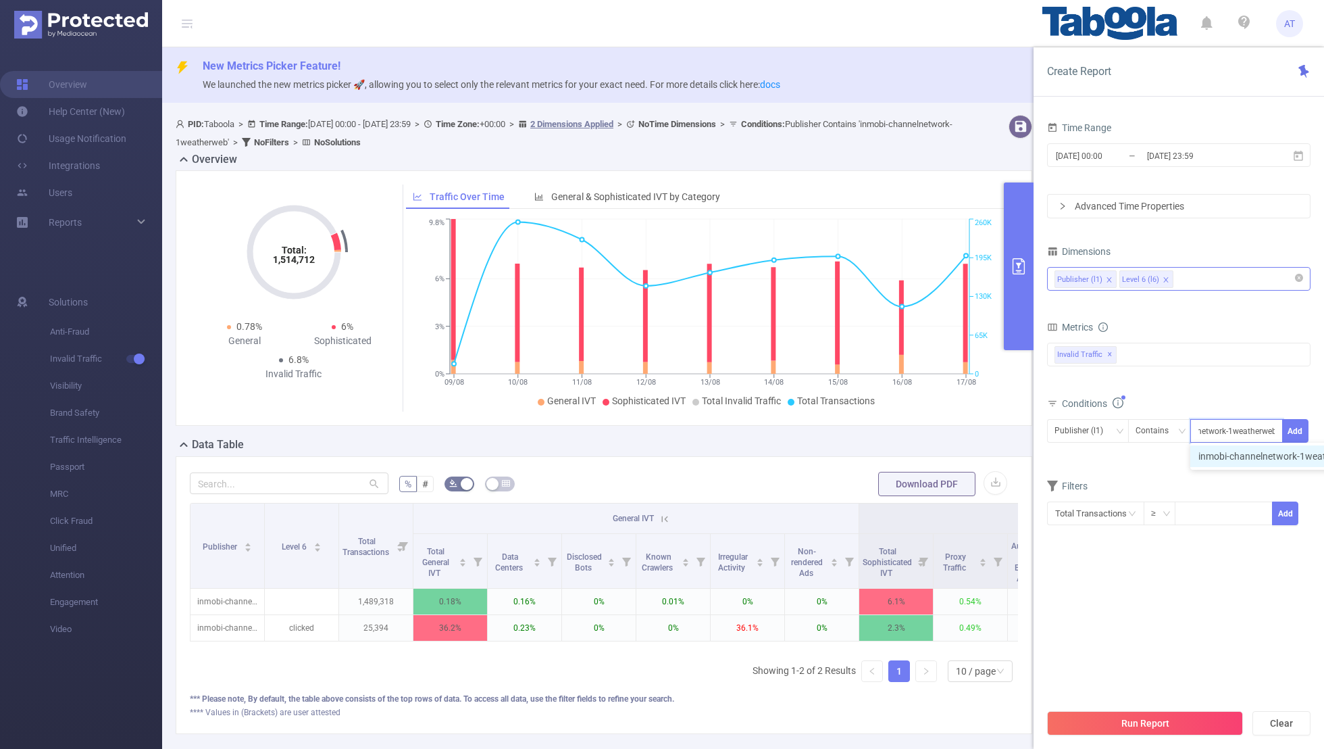
type input "inmobi-channelnetwork-1weatherweb"
click at [902, 416] on div "Publisher (l1) Contains inmobi-channelnetwork-1weatherweb Add" at bounding box center [1178, 435] width 263 height 39
click at [902, 436] on button "Add" at bounding box center [1295, 431] width 26 height 24
click at [902, 477] on div "Conditions Level 6 (l6) Contains Add Publisher (l1) Contains 'inmobi-channeln..." at bounding box center [1178, 438] width 263 height 89
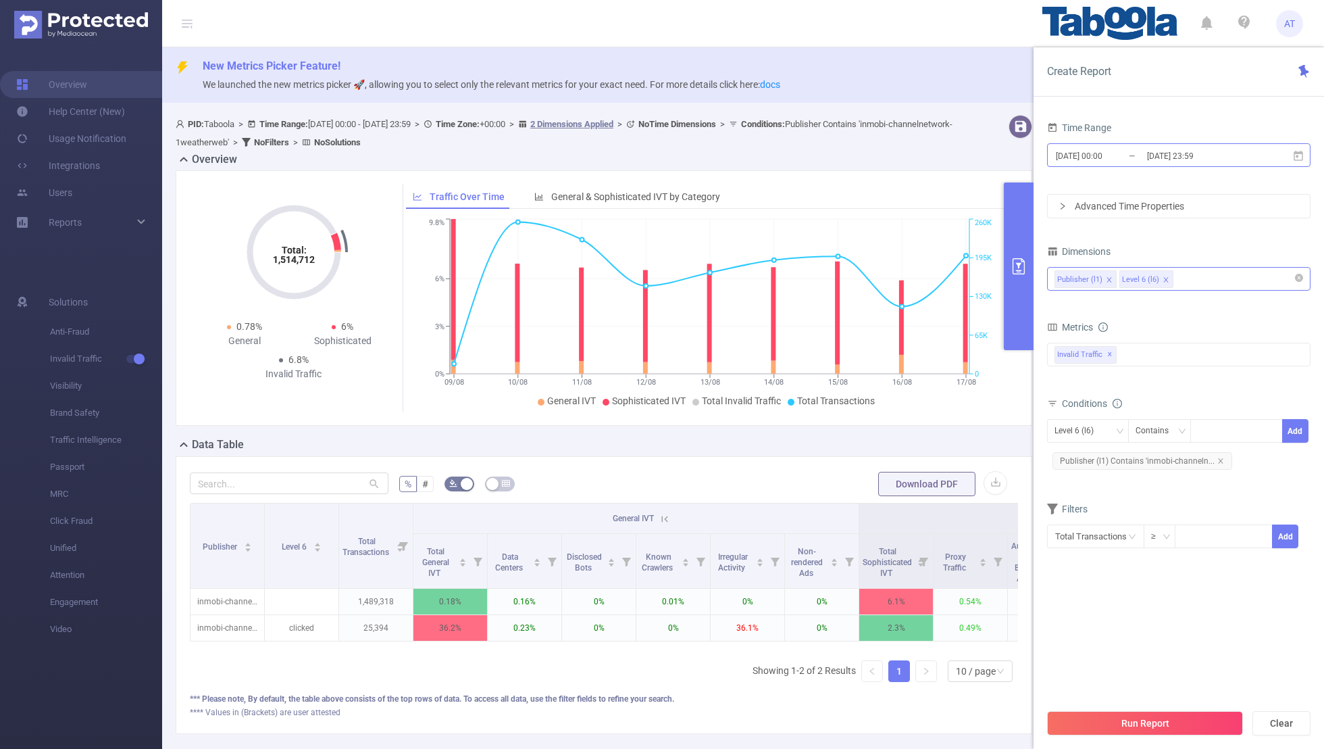
click at [902, 158] on input "[DATE] 00:00" at bounding box center [1109, 156] width 109 height 18
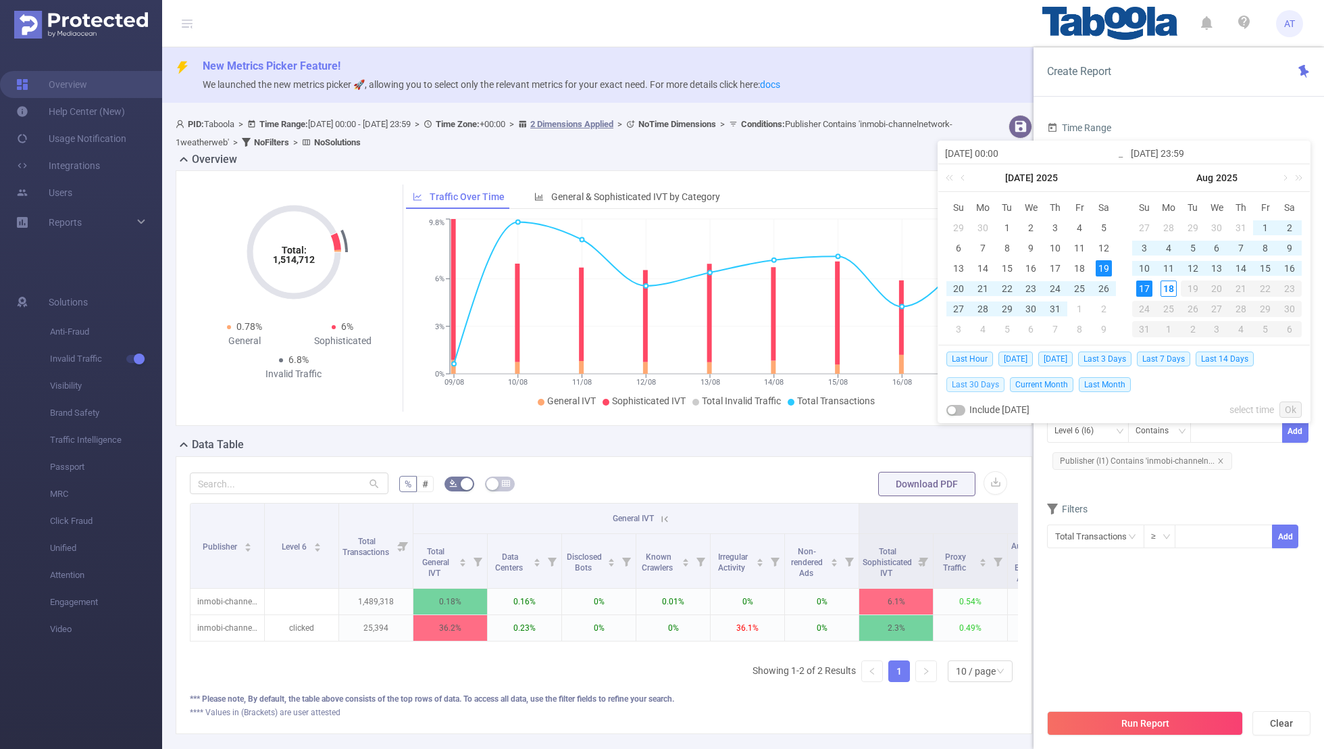
click at [902, 382] on span "Last 30 Days" at bounding box center [976, 384] width 58 height 15
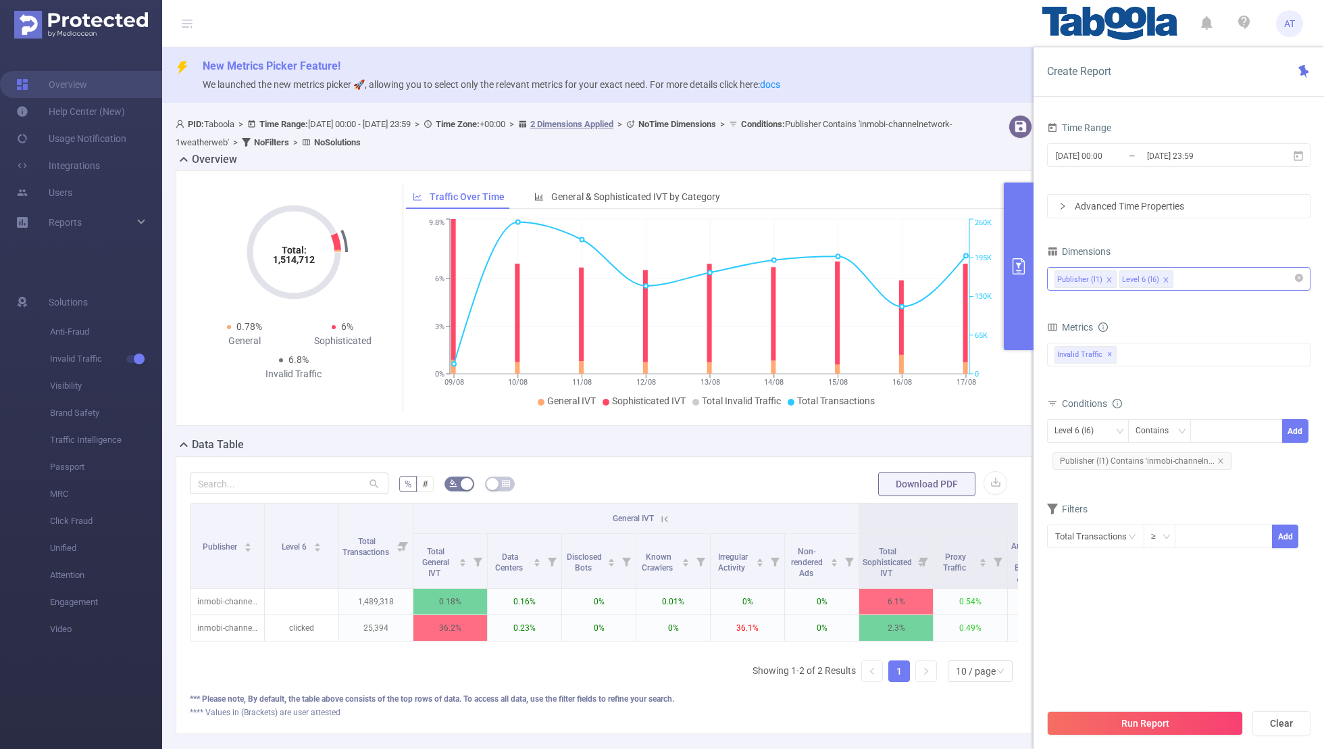
click at [902, 488] on div "Time Range [DATE] 00:00 _ [DATE] 23:59 Advanced Time Properties Dimensions Publ…" at bounding box center [1178, 349] width 263 height 463
click at [902, 488] on button "Run Report" at bounding box center [1145, 723] width 196 height 24
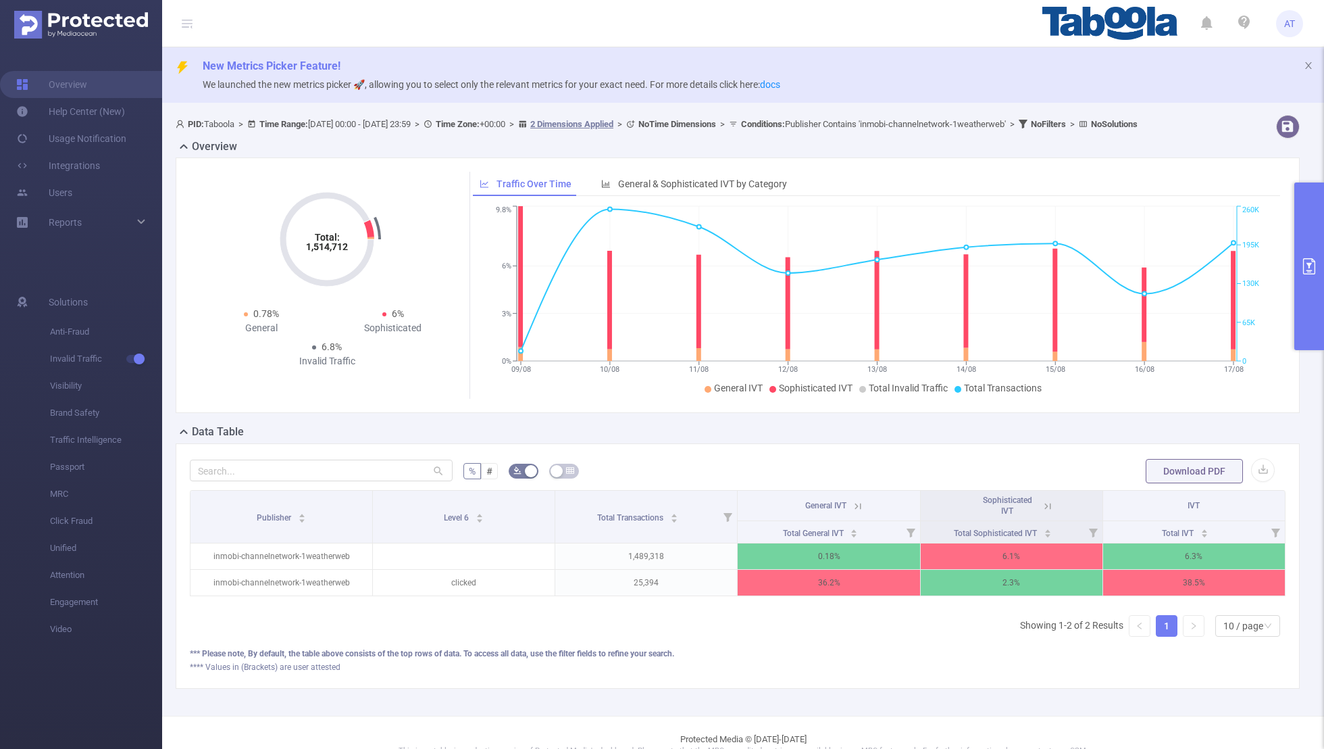
click at [902, 242] on button "primary" at bounding box center [1310, 266] width 30 height 168
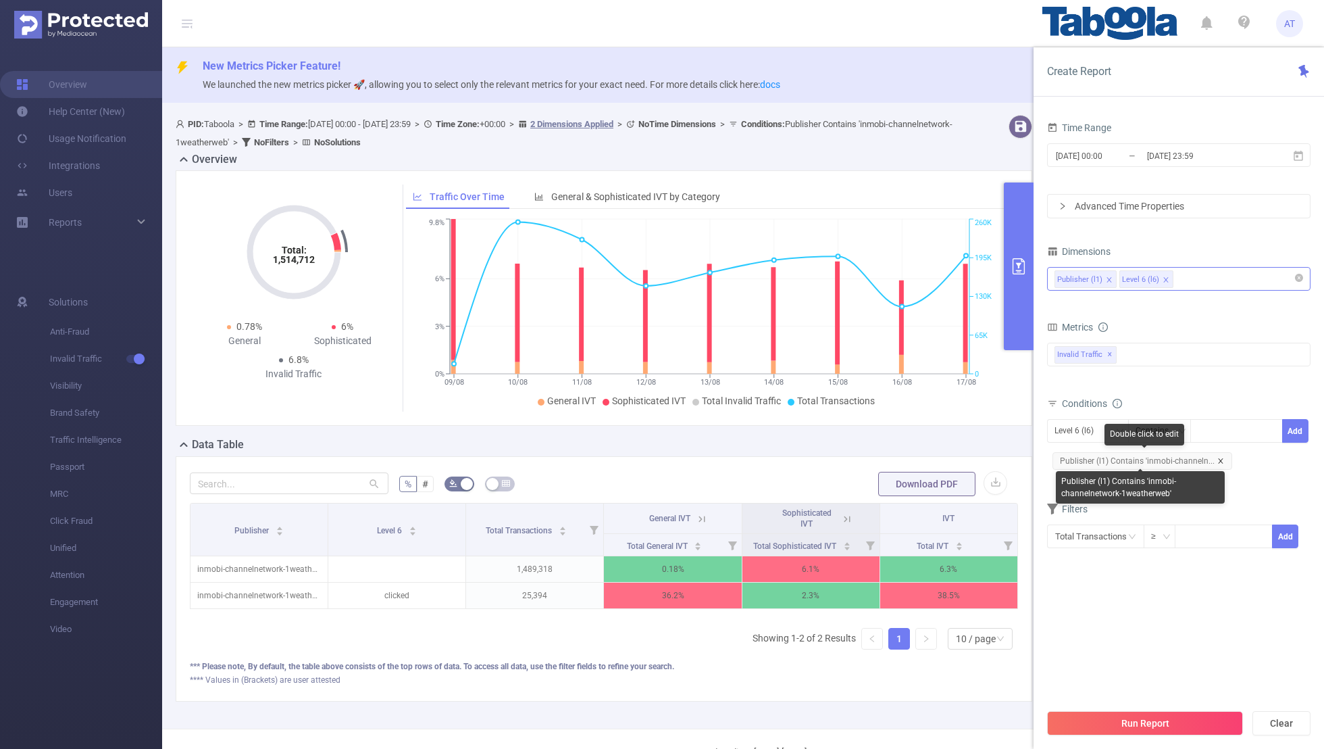
click at [902, 459] on icon "icon: close" at bounding box center [1220, 460] width 7 height 7
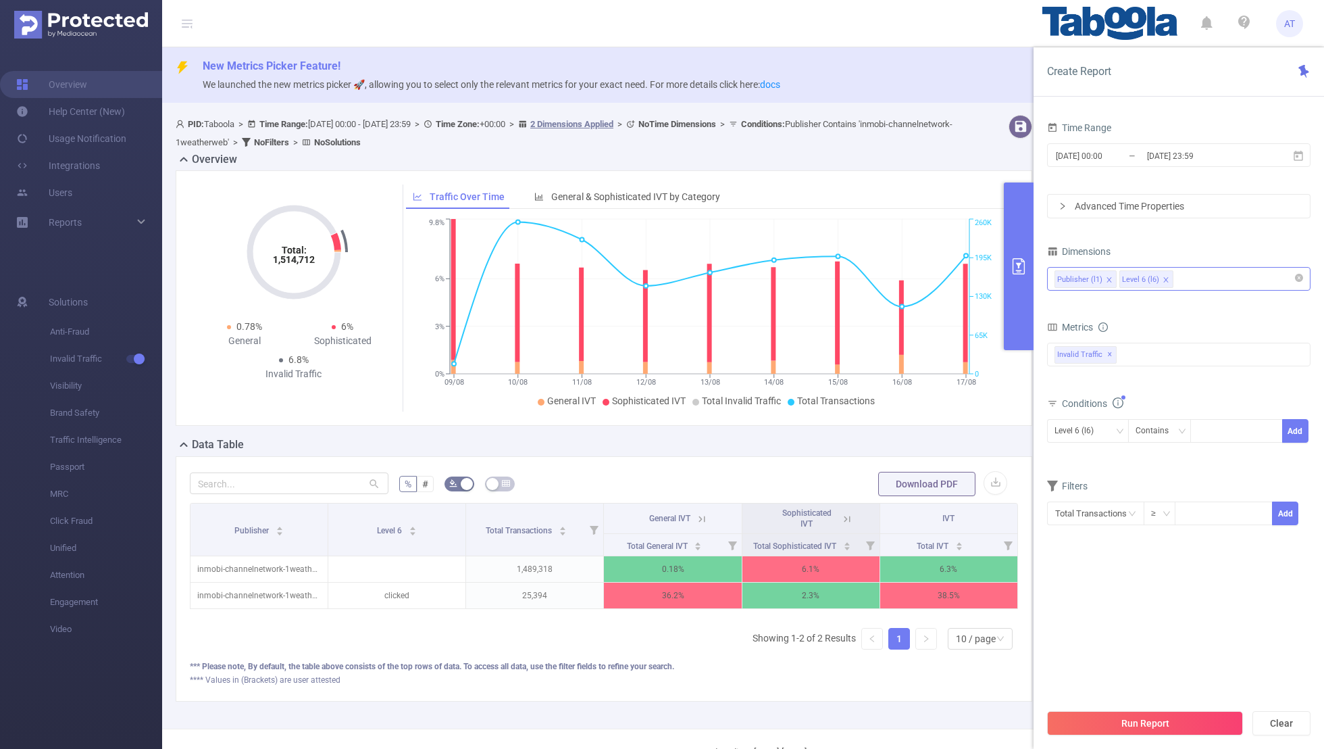
click at [902, 416] on div "Level 6 (l6) Contains Add" at bounding box center [1178, 435] width 263 height 39
click at [902, 424] on div "Level 6 (l6)" at bounding box center [1079, 431] width 49 height 22
click at [902, 453] on li "Publisher (l1)" at bounding box center [1088, 457] width 82 height 22
click at [902, 430] on div at bounding box center [1237, 431] width 78 height 22
paste input "1356502"
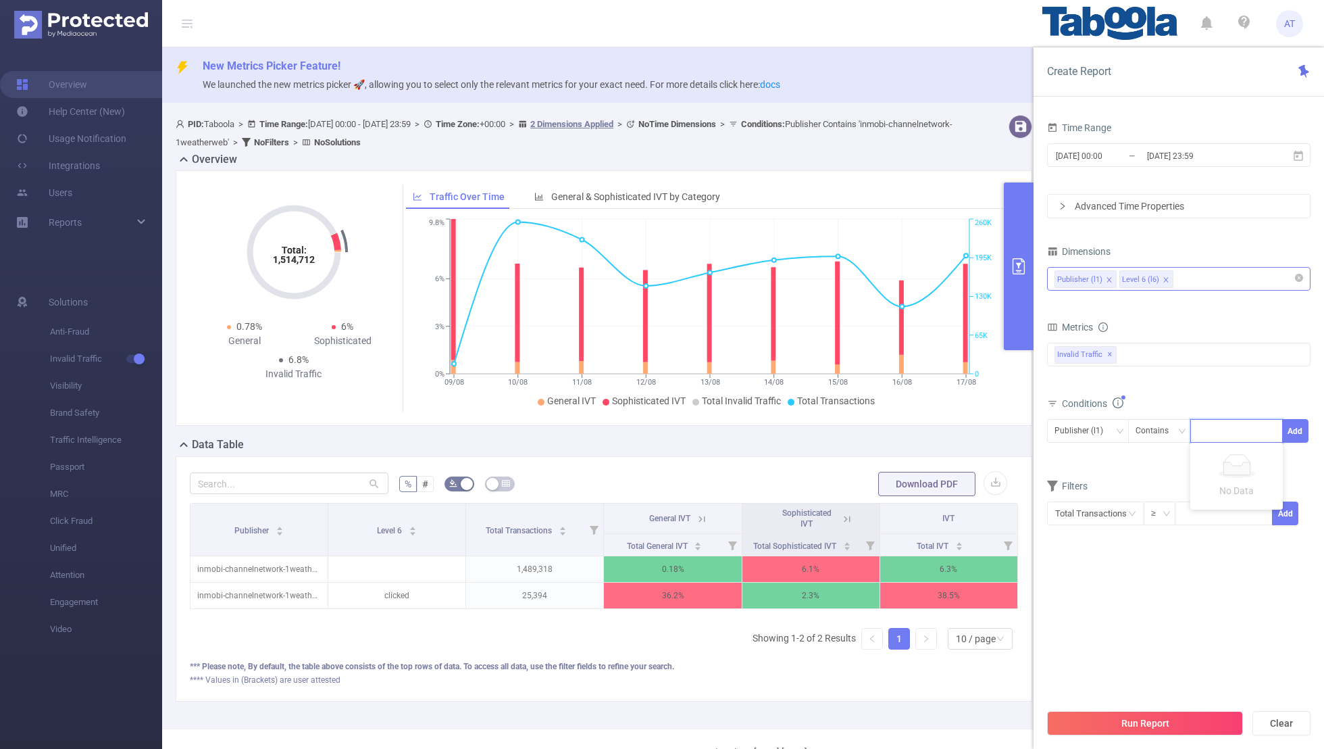
type input "1356502"
click at [902, 426] on icon "icon: close-circle" at bounding box center [1271, 430] width 8 height 8
paste input "izooto-[GEOGRAPHIC_DATA]-apps"
type input "izooto-[GEOGRAPHIC_DATA]-apps"
click at [902, 426] on button "Add" at bounding box center [1295, 431] width 26 height 24
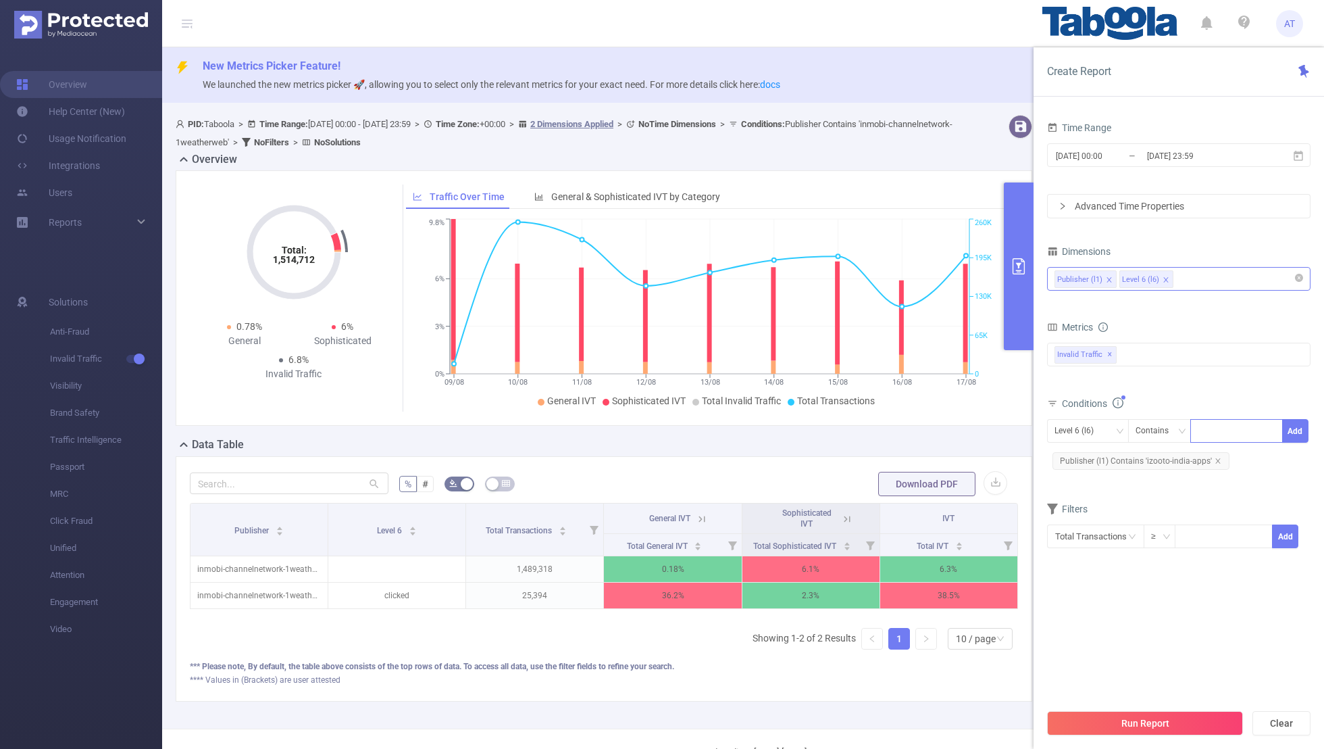
click at [902, 488] on form "Dimensions Publisher (l1) Level 6 (l6) Metrics bp_total bp_adult bp_arms bp_cri…" at bounding box center [1178, 404] width 263 height 324
click at [902, 488] on button "Run Report" at bounding box center [1145, 723] width 196 height 24
